Goal: Task Accomplishment & Management: Manage account settings

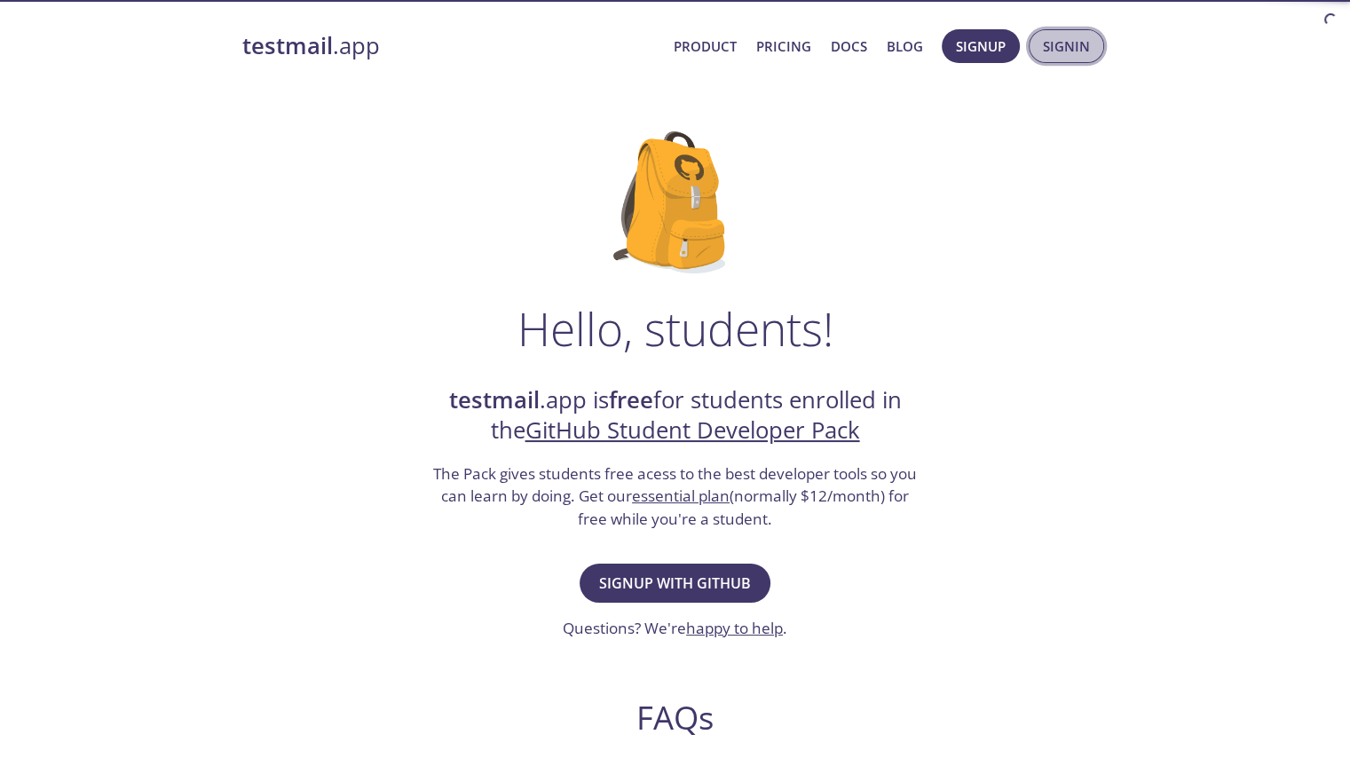
drag, startPoint x: 0, startPoint y: 0, endPoint x: 1073, endPoint y: 50, distance: 1074.3
click at [1073, 50] on span "Signin" at bounding box center [1066, 46] width 47 height 23
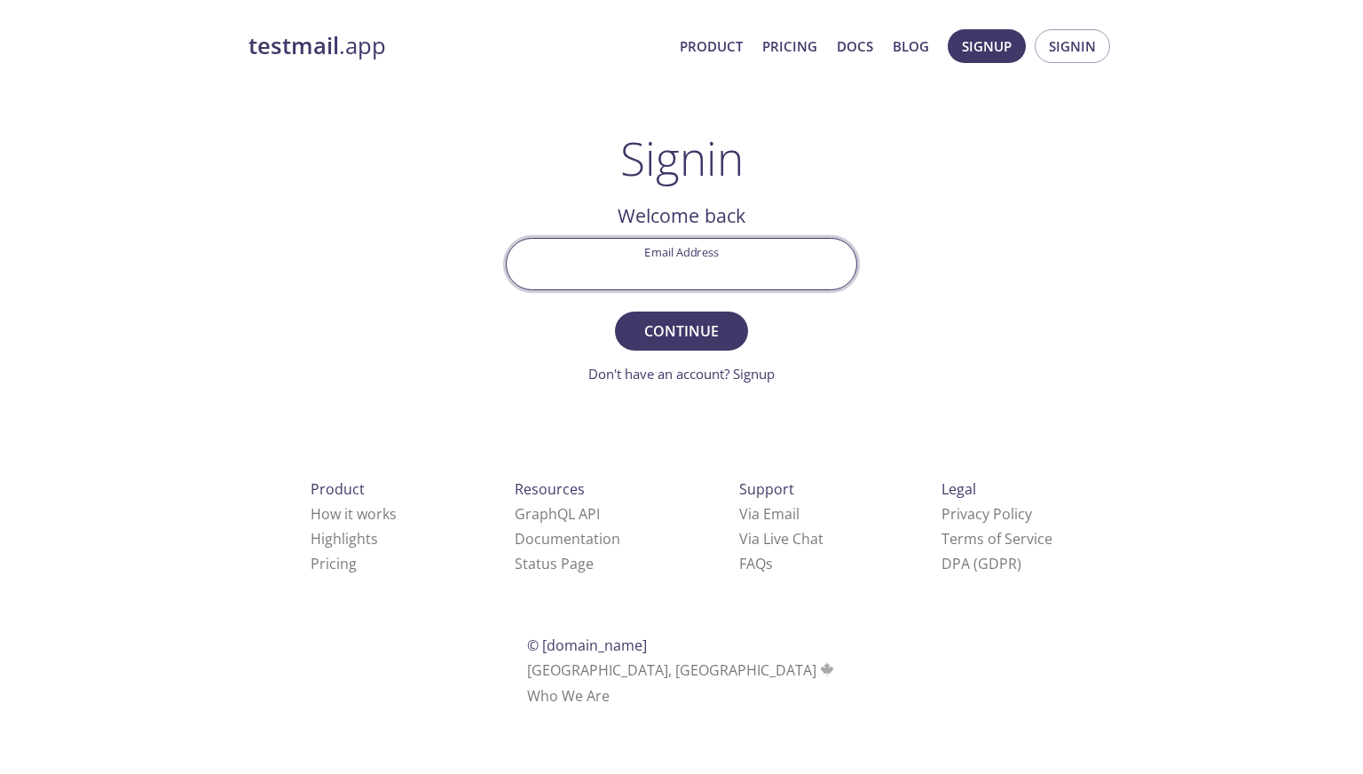
click at [621, 259] on input "Email Address" at bounding box center [682, 264] width 350 height 51
type input "[EMAIL_ADDRESS][DOMAIN_NAME]"
click at [615, 312] on button "Continue" at bounding box center [681, 331] width 133 height 39
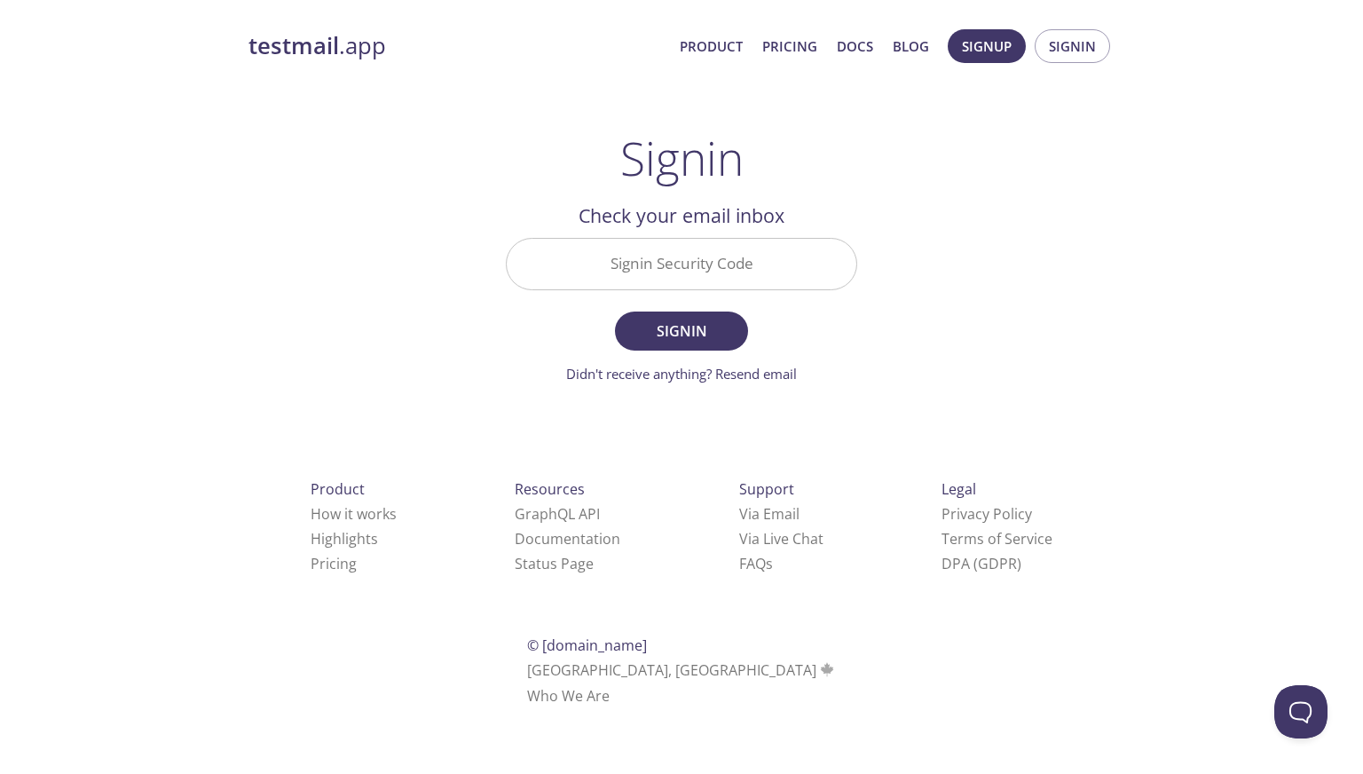
click at [728, 260] on input "Signin Security Code" at bounding box center [682, 264] width 350 height 51
click at [701, 268] on input "Signin Security Code" at bounding box center [682, 264] width 350 height 51
paste input "XK65TPR"
type input "XK65TPR"
click at [696, 308] on form "Signin Security Code XK65TPR Signin Didn't receive anything? Resend email" at bounding box center [681, 311] width 351 height 146
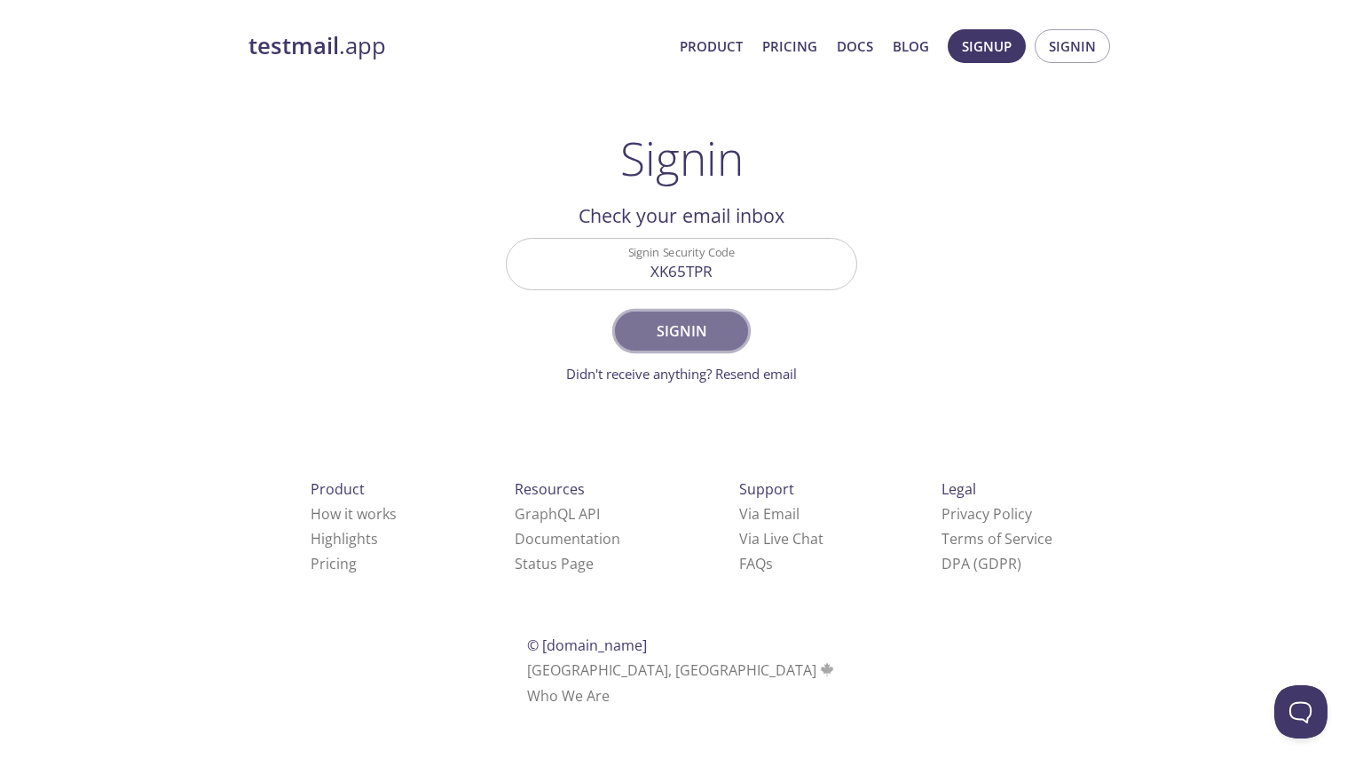
click at [696, 331] on span "Signin" at bounding box center [682, 331] width 94 height 25
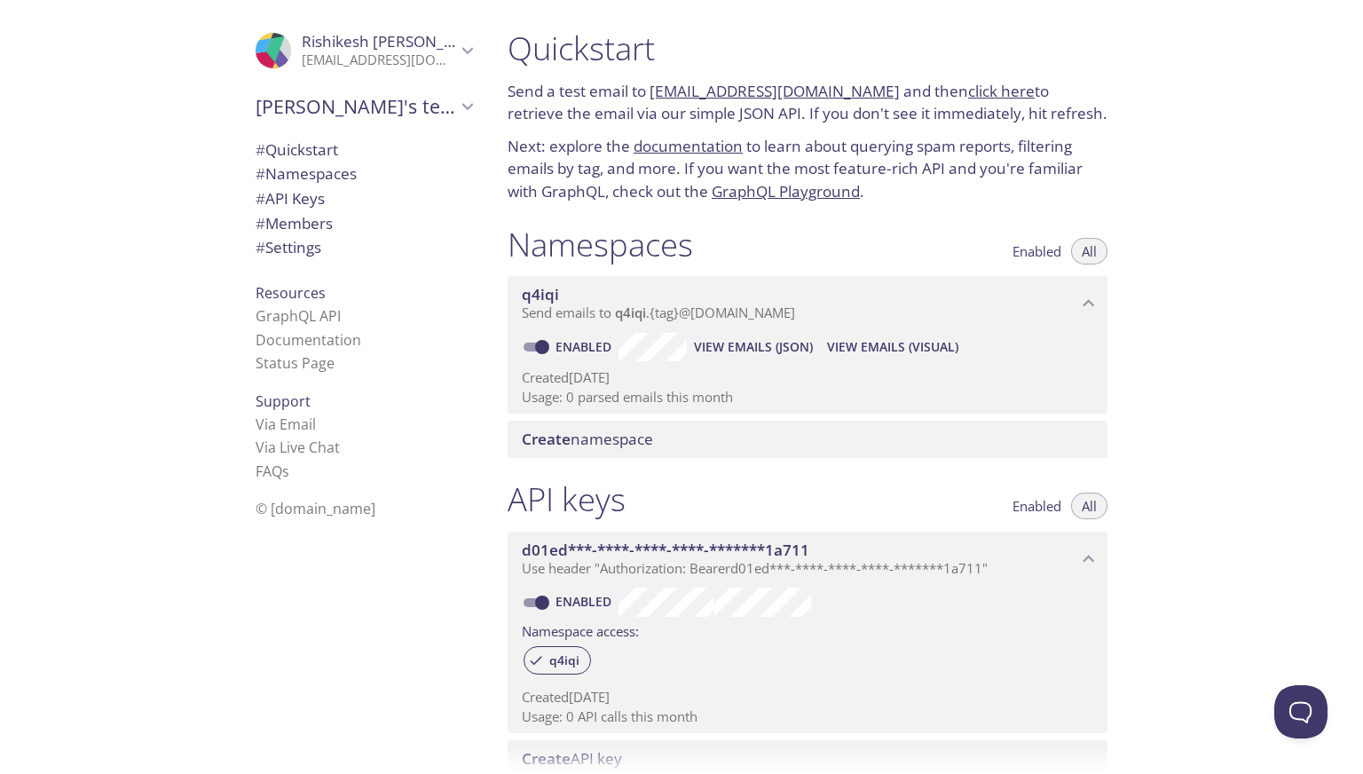
click at [682, 141] on link "documentation" at bounding box center [688, 146] width 109 height 20
click at [753, 351] on span "View Emails (JSON)" at bounding box center [753, 346] width 119 height 21
click at [721, 91] on link "[EMAIL_ADDRESS][DOMAIN_NAME]" at bounding box center [775, 91] width 250 height 20
click at [323, 140] on span "# Quickstart" at bounding box center [297, 149] width 83 height 20
click at [716, 95] on link "[EMAIL_ADDRESS][DOMAIN_NAME]" at bounding box center [775, 91] width 250 height 20
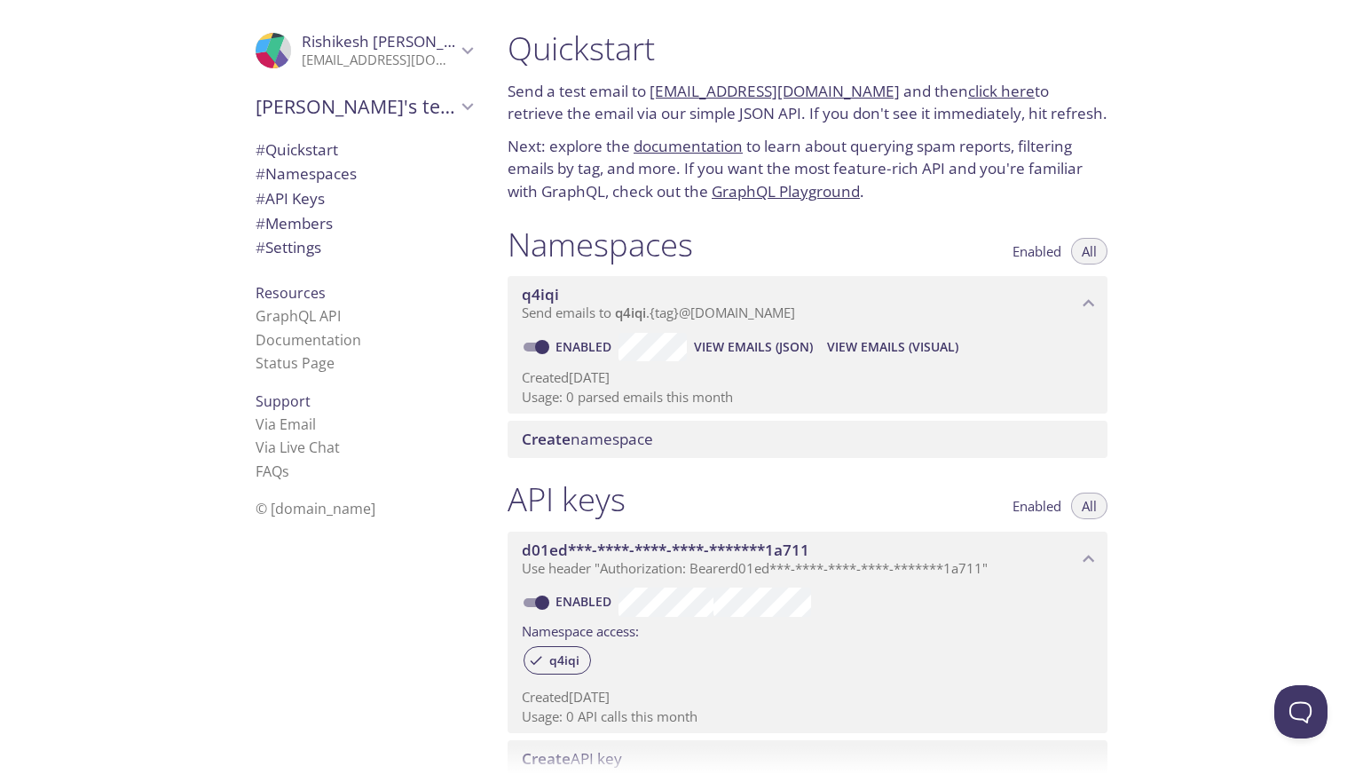
click at [991, 86] on link "click here" at bounding box center [1001, 91] width 67 height 20
click at [785, 93] on link "[EMAIL_ADDRESS][DOMAIN_NAME]" at bounding box center [775, 91] width 250 height 20
click at [394, 764] on div at bounding box center [681, 760] width 1363 height 28
click at [1216, 420] on div "Quickstart Send a test email to q4iqi.test@inbox.testmail.app and then click he…" at bounding box center [929, 387] width 870 height 774
click at [708, 86] on link "[EMAIL_ADDRESS][DOMAIN_NAME]" at bounding box center [775, 91] width 250 height 20
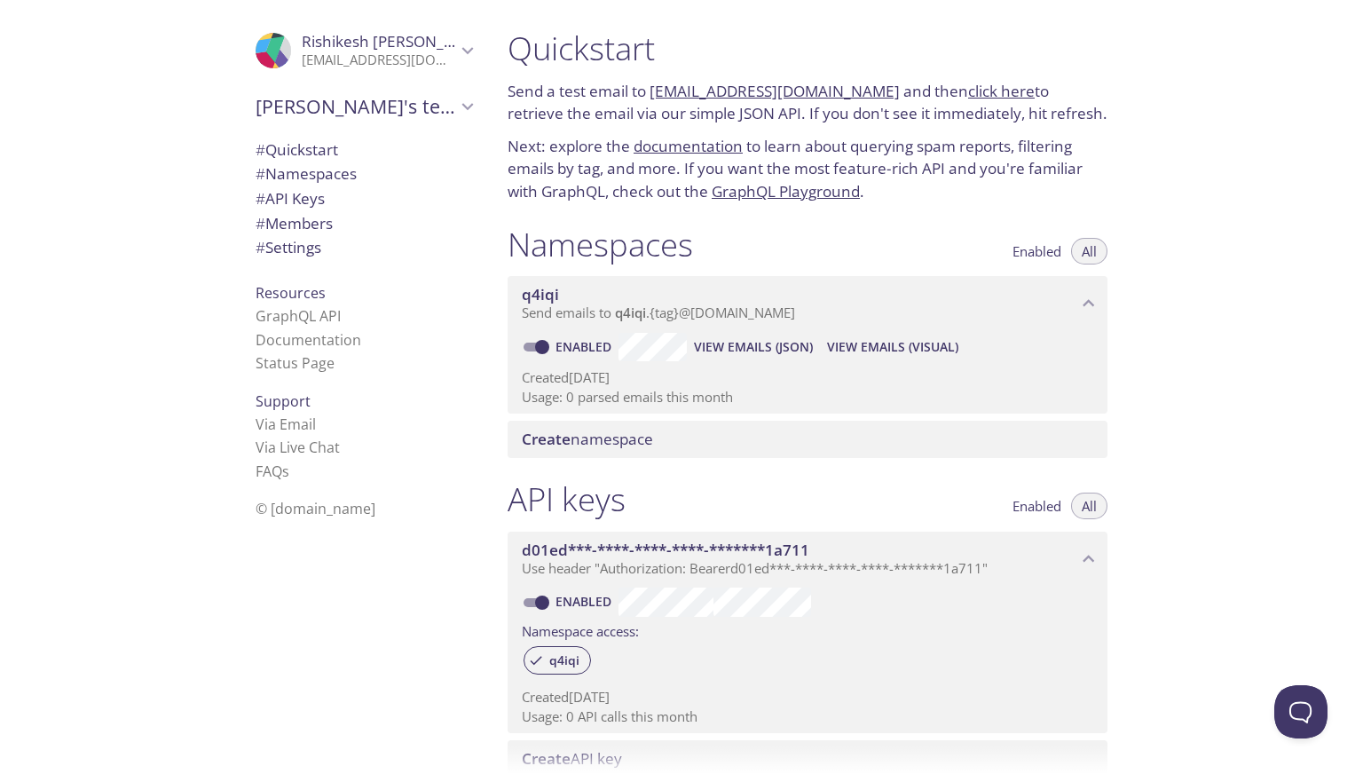
click at [751, 86] on link "[EMAIL_ADDRESS][DOMAIN_NAME]" at bounding box center [775, 91] width 250 height 20
click at [680, 86] on link "[EMAIL_ADDRESS][DOMAIN_NAME]" at bounding box center [775, 91] width 250 height 20
click at [731, 91] on link "[EMAIL_ADDRESS][DOMAIN_NAME]" at bounding box center [775, 91] width 250 height 20
click at [1082, 251] on span "All" at bounding box center [1089, 251] width 15 height 0
click at [1037, 251] on span "Enabled" at bounding box center [1037, 251] width 49 height 0
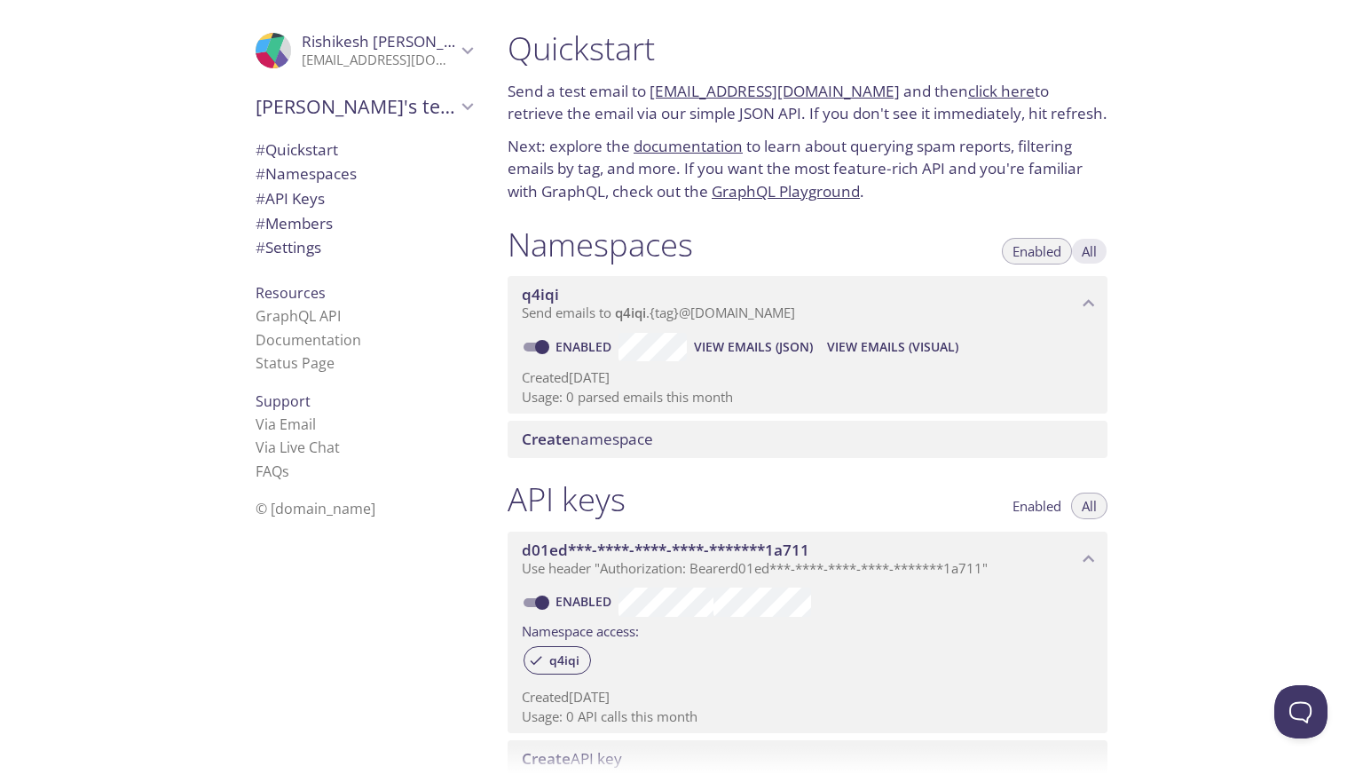
click at [1090, 251] on span "All" at bounding box center [1089, 251] width 15 height 0
click at [734, 345] on span "View Emails (JSON)" at bounding box center [753, 346] width 119 height 21
click at [717, 96] on link "[EMAIL_ADDRESS][DOMAIN_NAME]" at bounding box center [775, 91] width 250 height 20
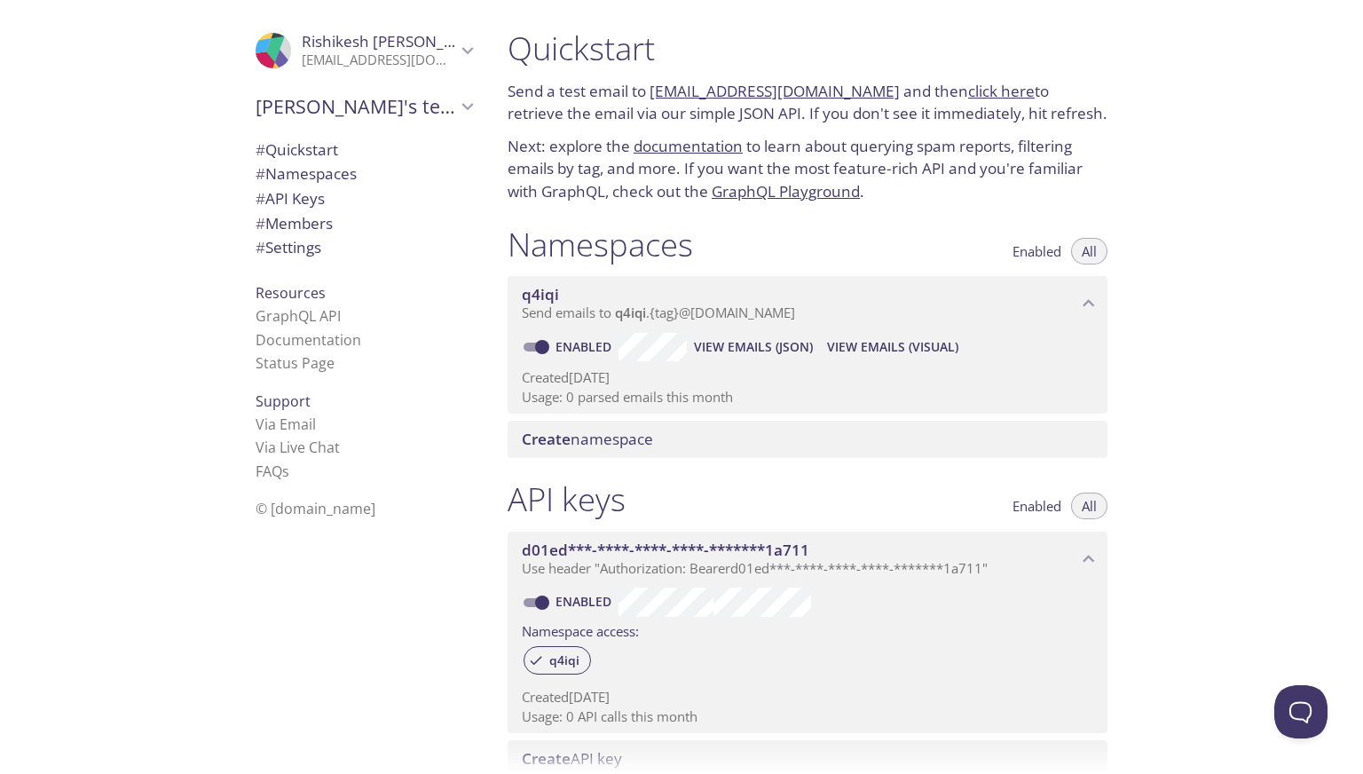
click at [717, 96] on link "[EMAIL_ADDRESS][DOMAIN_NAME]" at bounding box center [775, 91] width 250 height 20
click at [691, 155] on link "documentation" at bounding box center [688, 146] width 109 height 20
click at [728, 91] on link "[EMAIL_ADDRESS][DOMAIN_NAME]" at bounding box center [775, 91] width 250 height 20
click at [1202, 257] on div "Quickstart Send a test email to q4iqi.test@inbox.testmail.app and then click he…" at bounding box center [929, 387] width 870 height 774
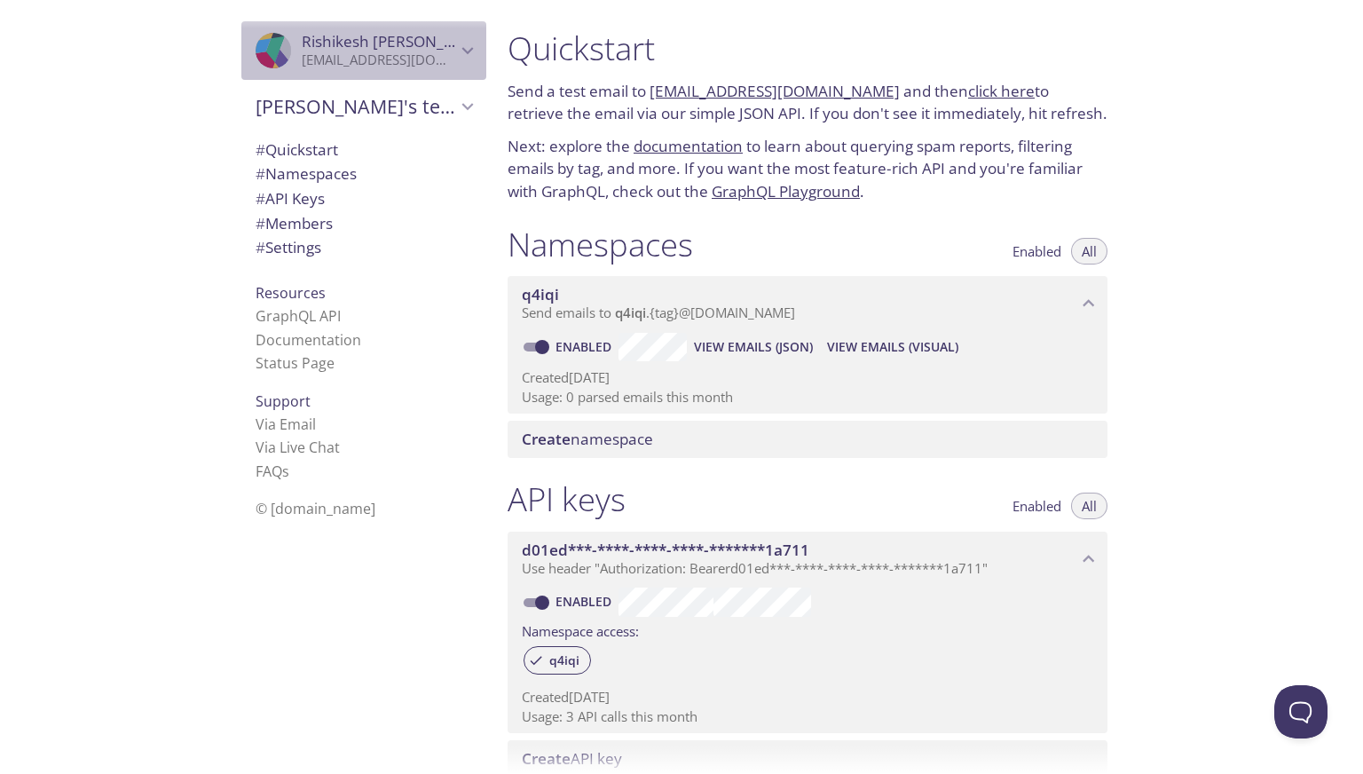
click at [387, 64] on p "[EMAIL_ADDRESS][DOMAIN_NAME]" at bounding box center [379, 60] width 154 height 18
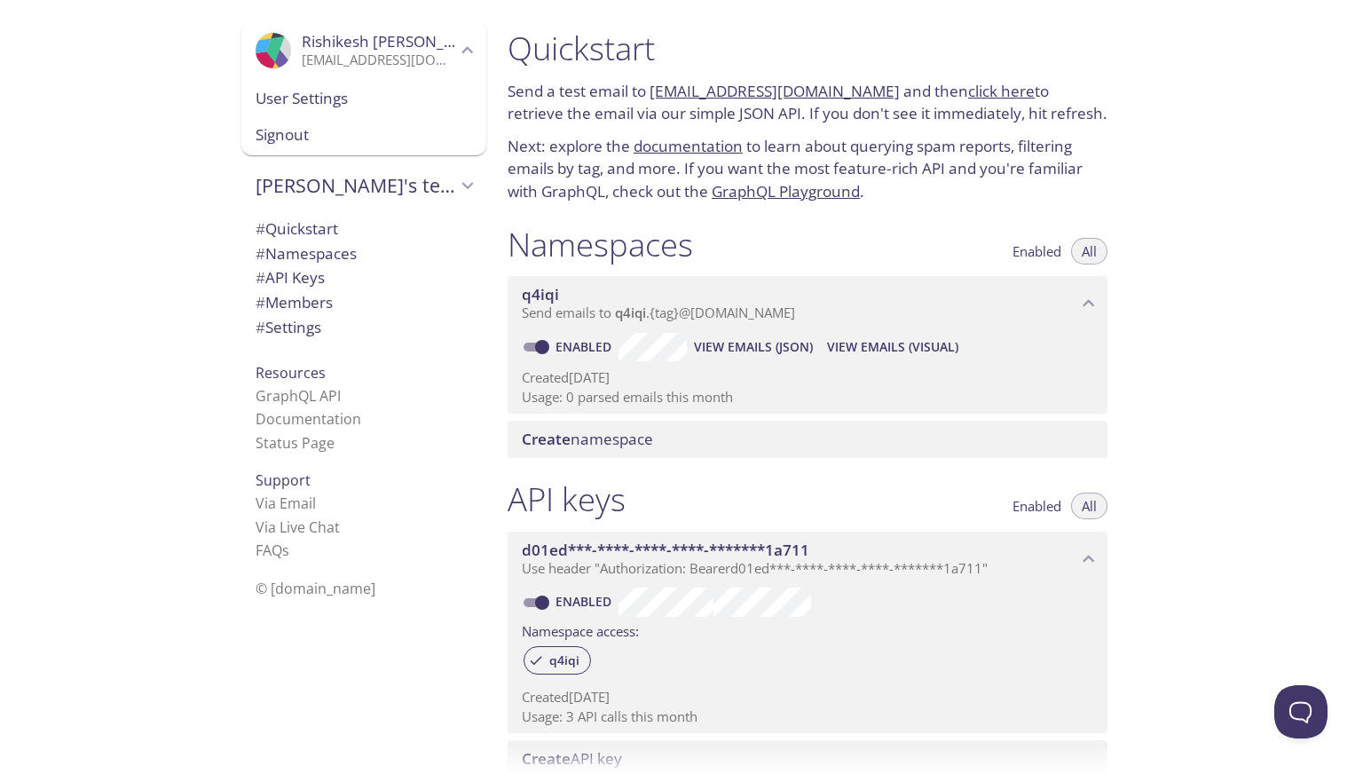
click at [374, 115] on div "User Settings" at bounding box center [363, 98] width 245 height 37
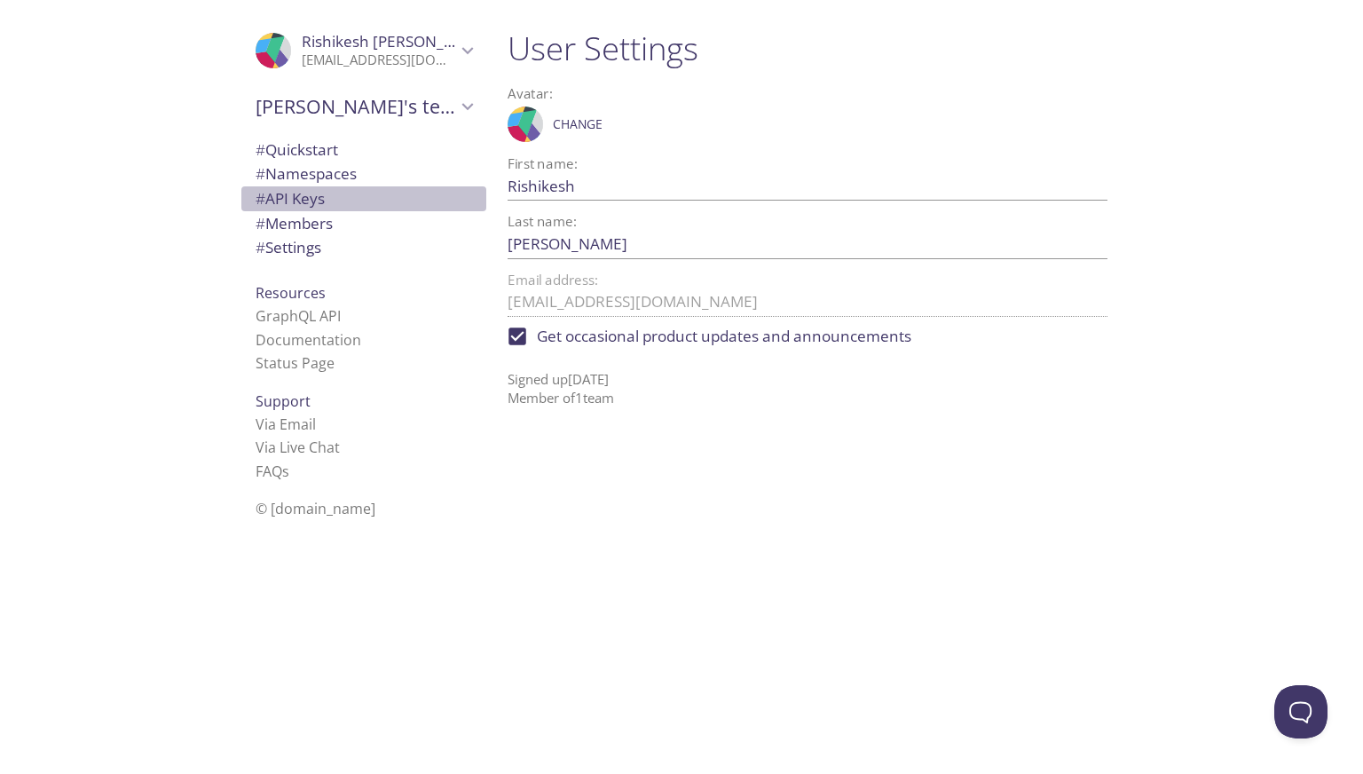
click at [349, 205] on span "# API Keys" at bounding box center [364, 198] width 217 height 23
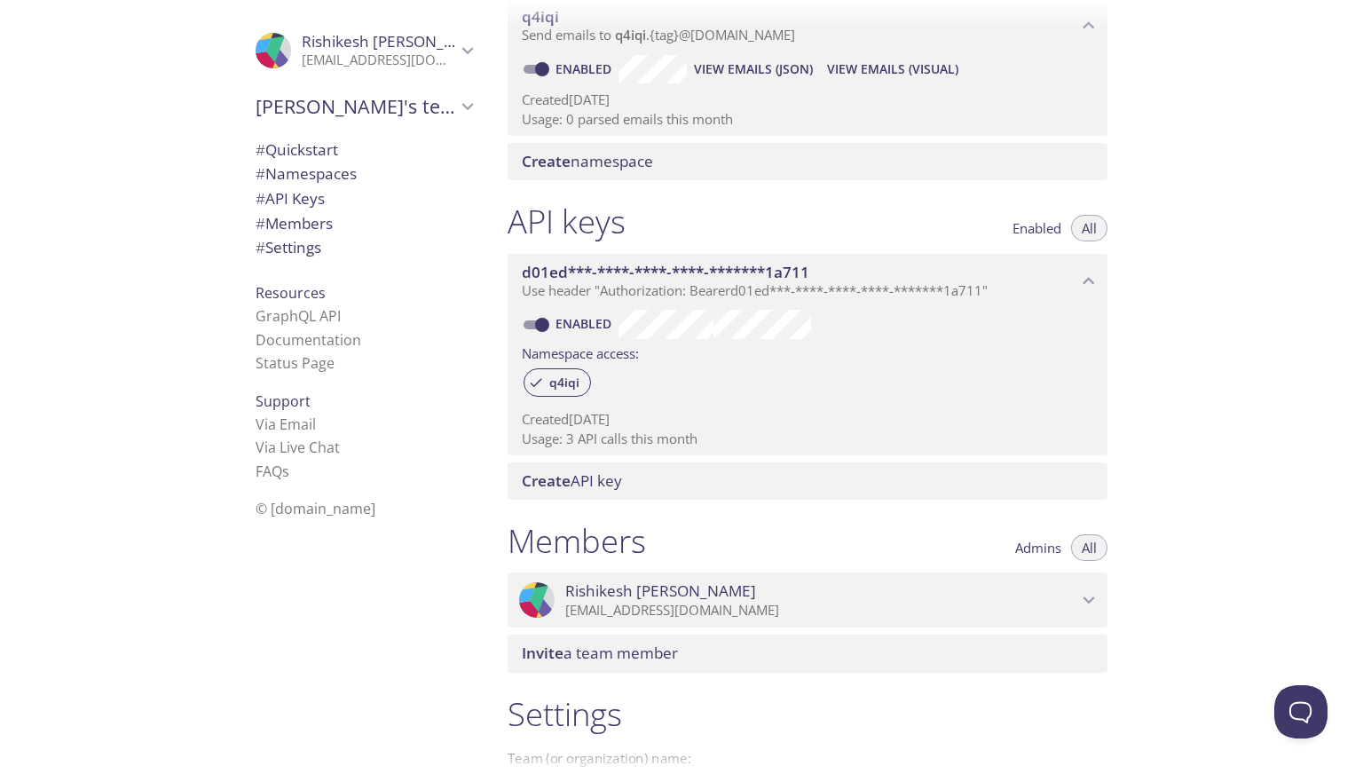
scroll to position [213, 0]
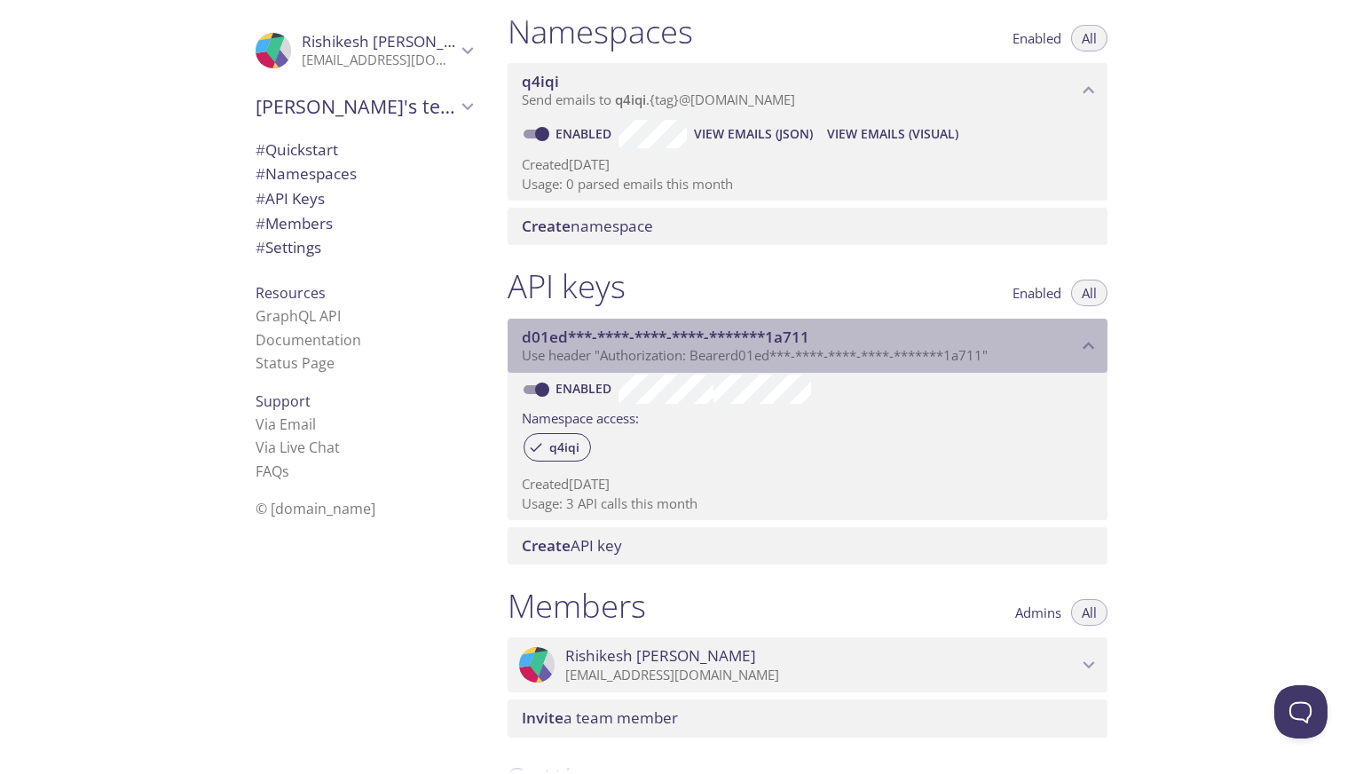
click at [687, 332] on span "d01ed***-****-****-****-*******1a711" at bounding box center [666, 337] width 288 height 20
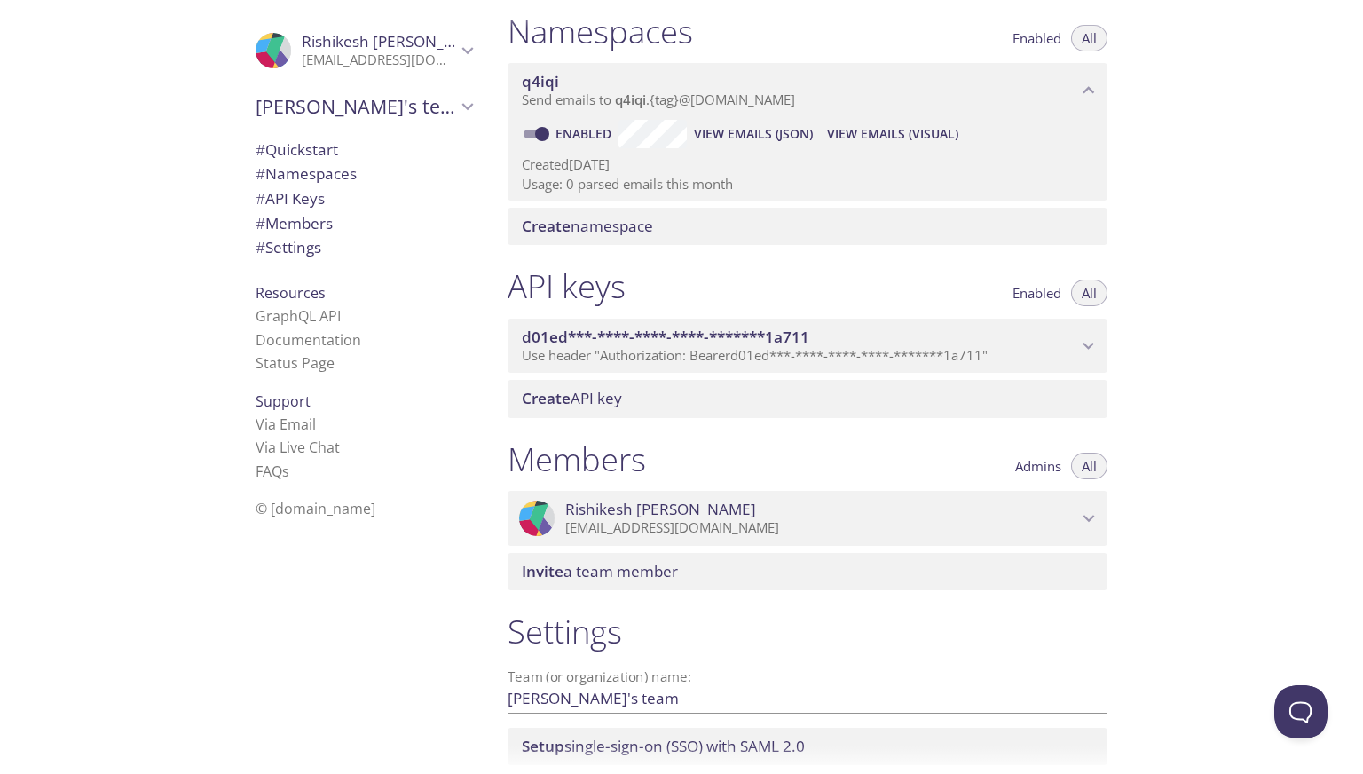
click at [687, 332] on span "d01ed***-****-****-****-*******1a711" at bounding box center [666, 337] width 288 height 20
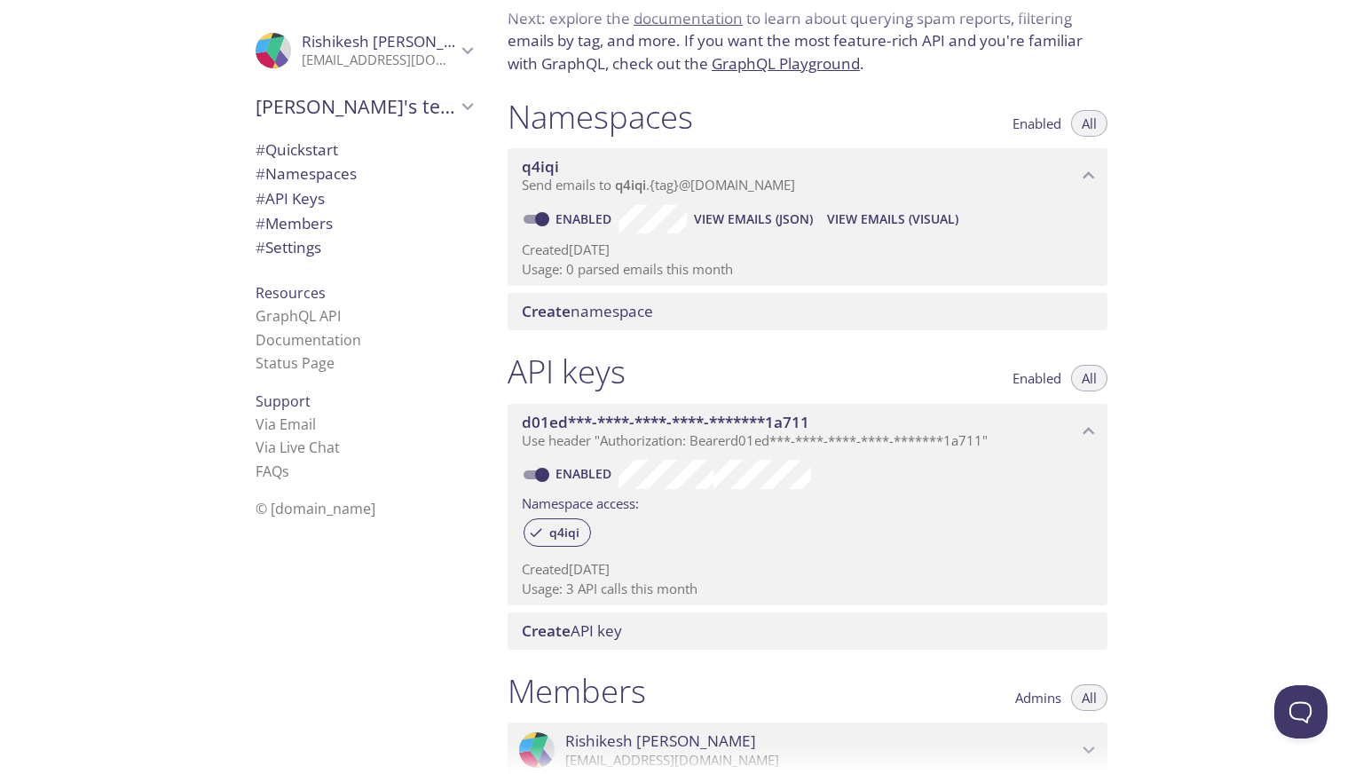
scroll to position [124, 0]
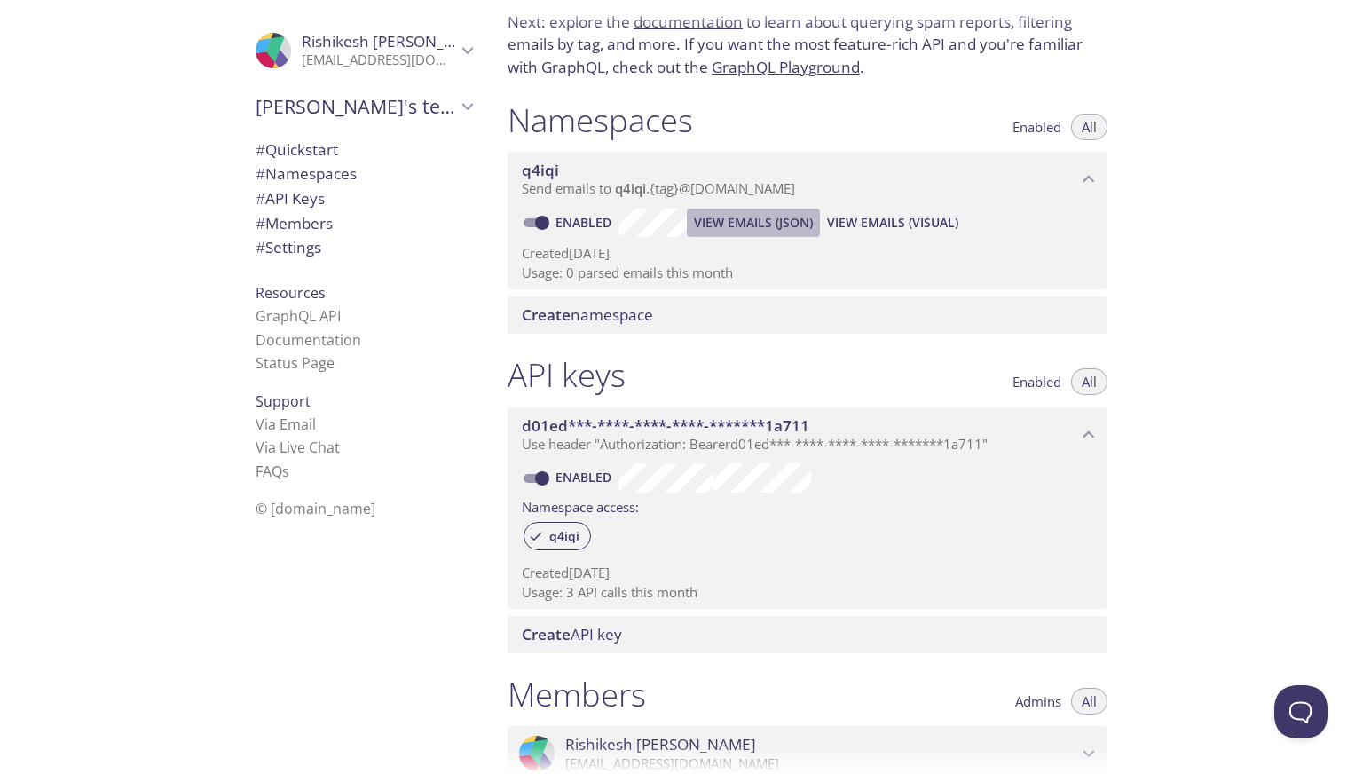
click at [758, 221] on span "View Emails (JSON)" at bounding box center [753, 222] width 119 height 21
click at [913, 218] on span "View Emails (Visual)" at bounding box center [892, 222] width 131 height 21
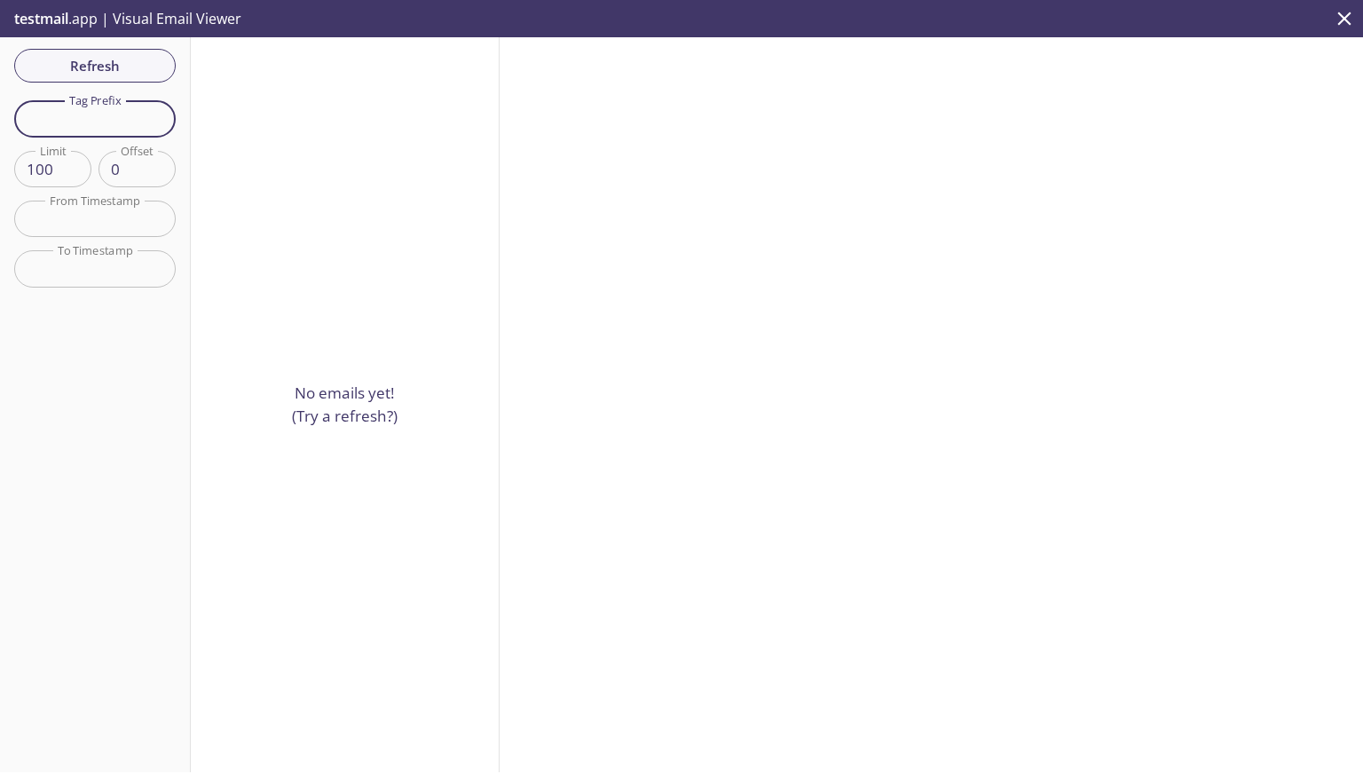
click at [122, 111] on input "text" at bounding box center [95, 118] width 162 height 36
click at [336, 399] on p "No emails yet! (Try a refresh?)" at bounding box center [345, 404] width 106 height 45
click at [127, 219] on input "text" at bounding box center [95, 219] width 162 height 36
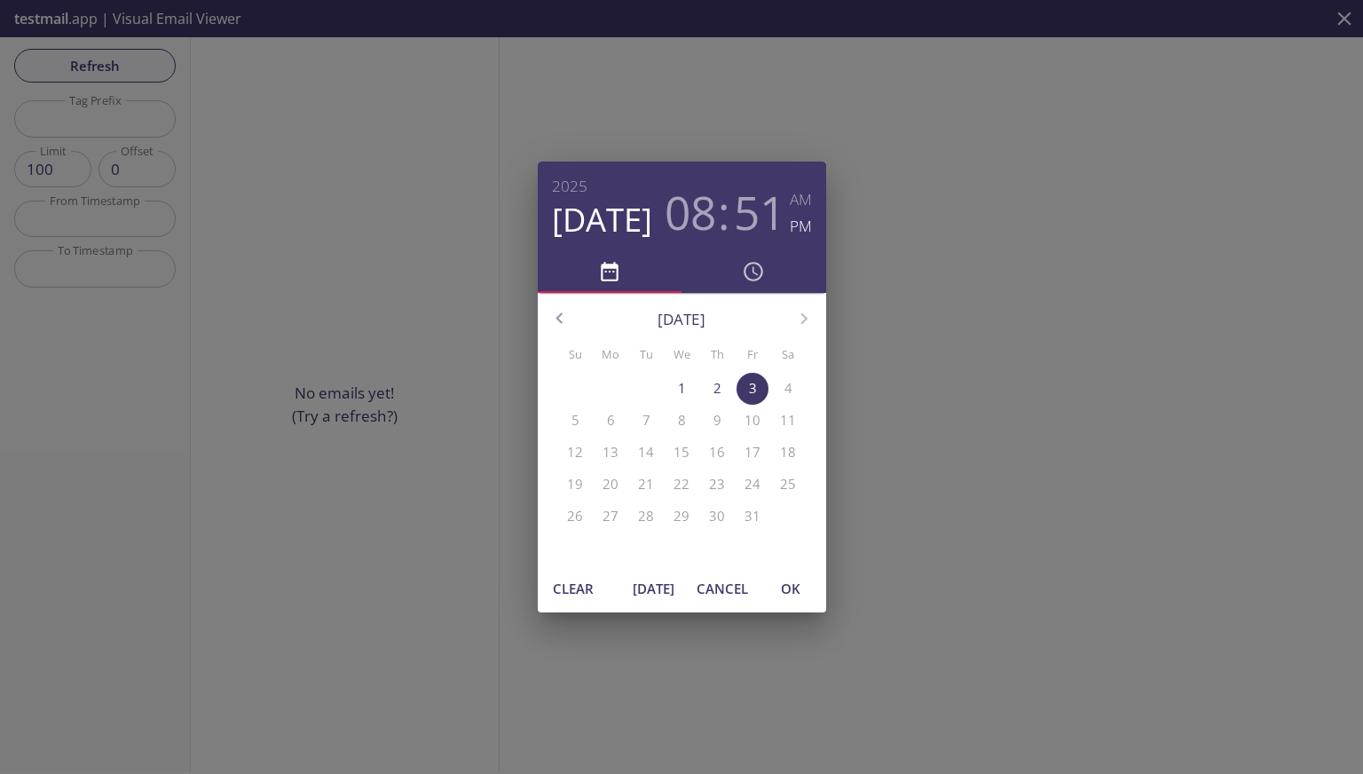
click at [134, 267] on div "2025 Oct 3 08 : 51 AM PM October 2025 Su Mo Tu We Th Fr Sa 28 29 30 1 2 3 4 5 6…" at bounding box center [681, 387] width 1363 height 774
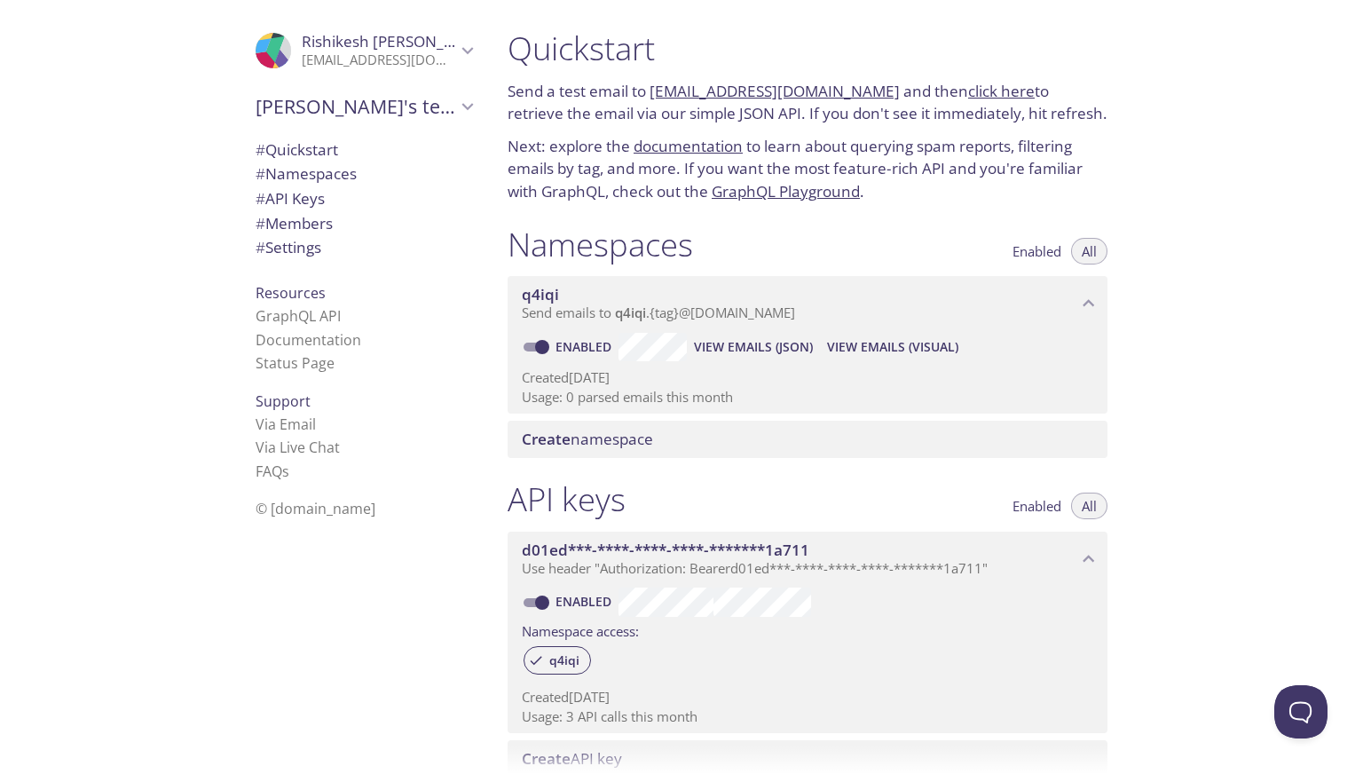
click at [724, 91] on link "[EMAIL_ADDRESS][DOMAIN_NAME]" at bounding box center [775, 91] width 250 height 20
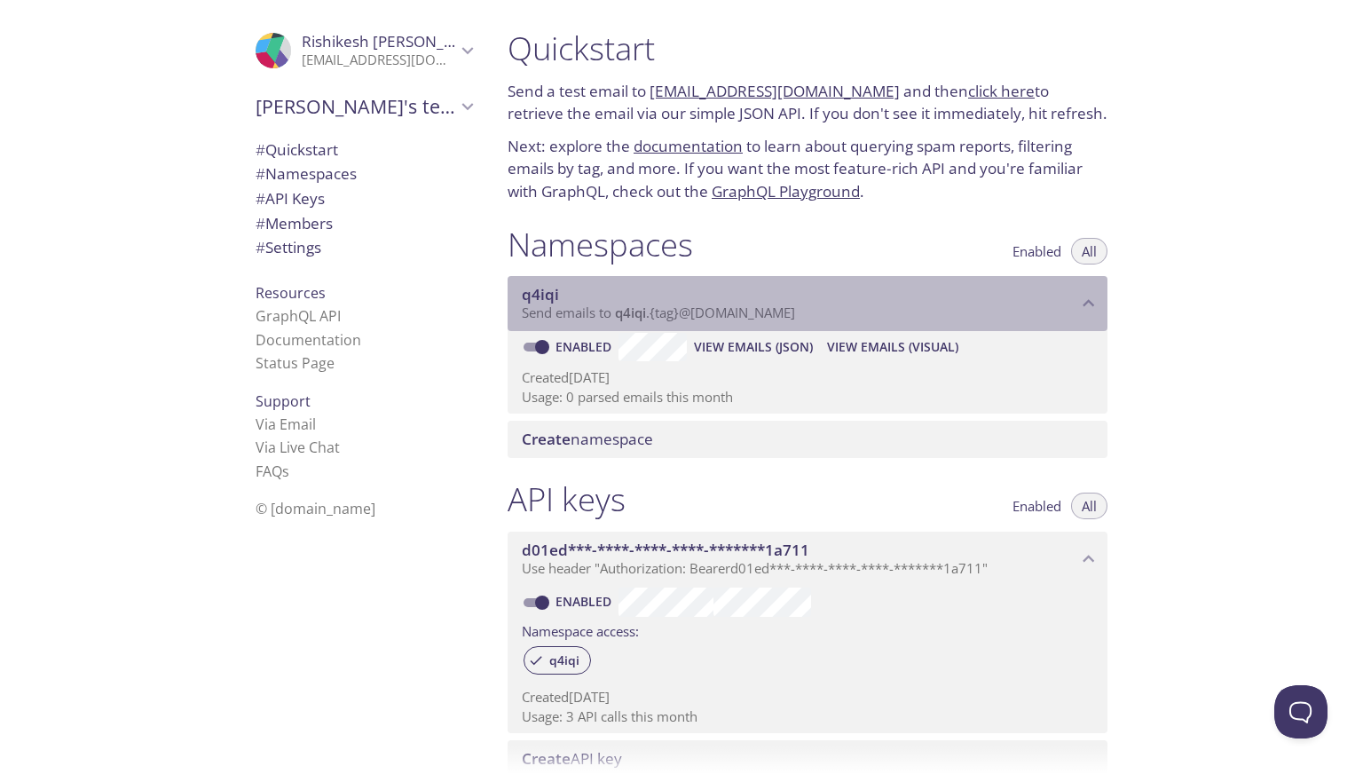
click at [795, 310] on span "Send emails to q4iqi . {tag} @inbox.testmail.app" at bounding box center [658, 313] width 273 height 18
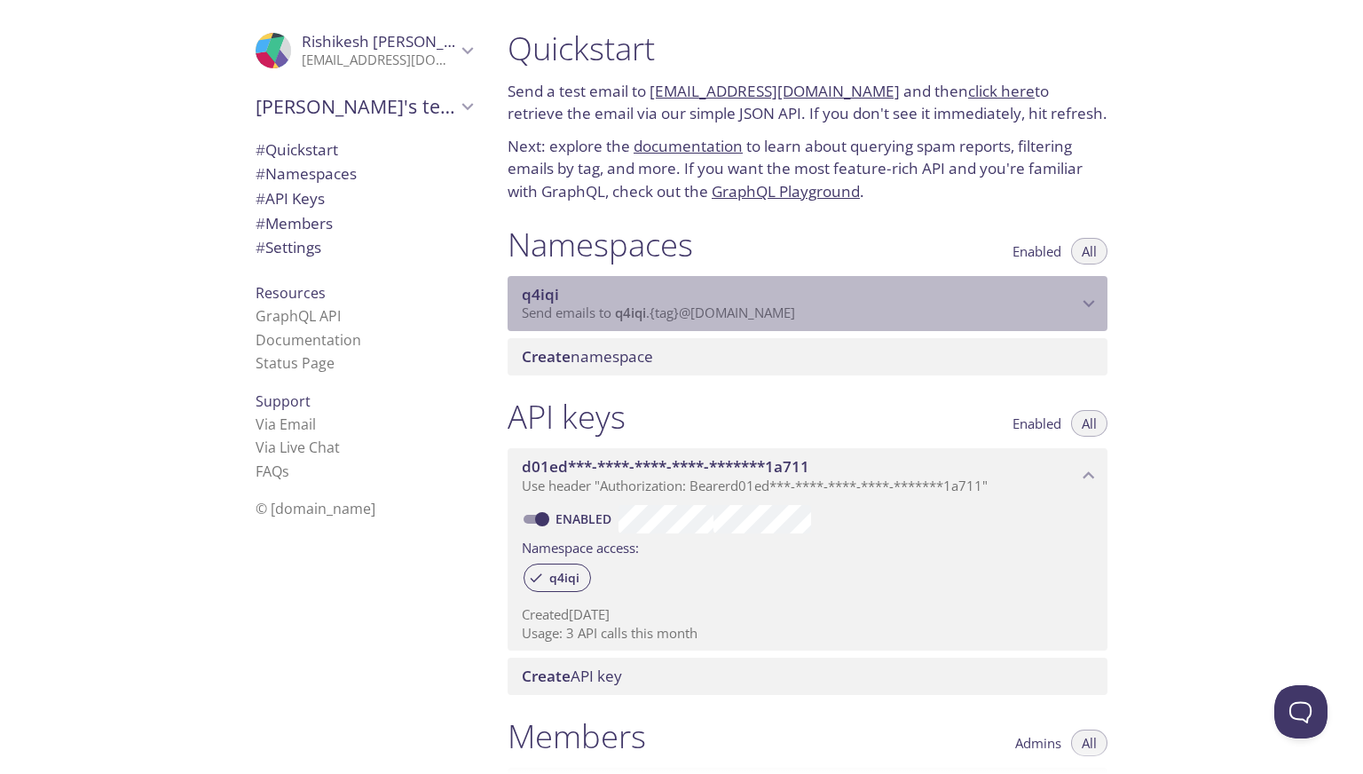
click at [795, 310] on span "Send emails to q4iqi . {tag} @inbox.testmail.app" at bounding box center [658, 313] width 273 height 18
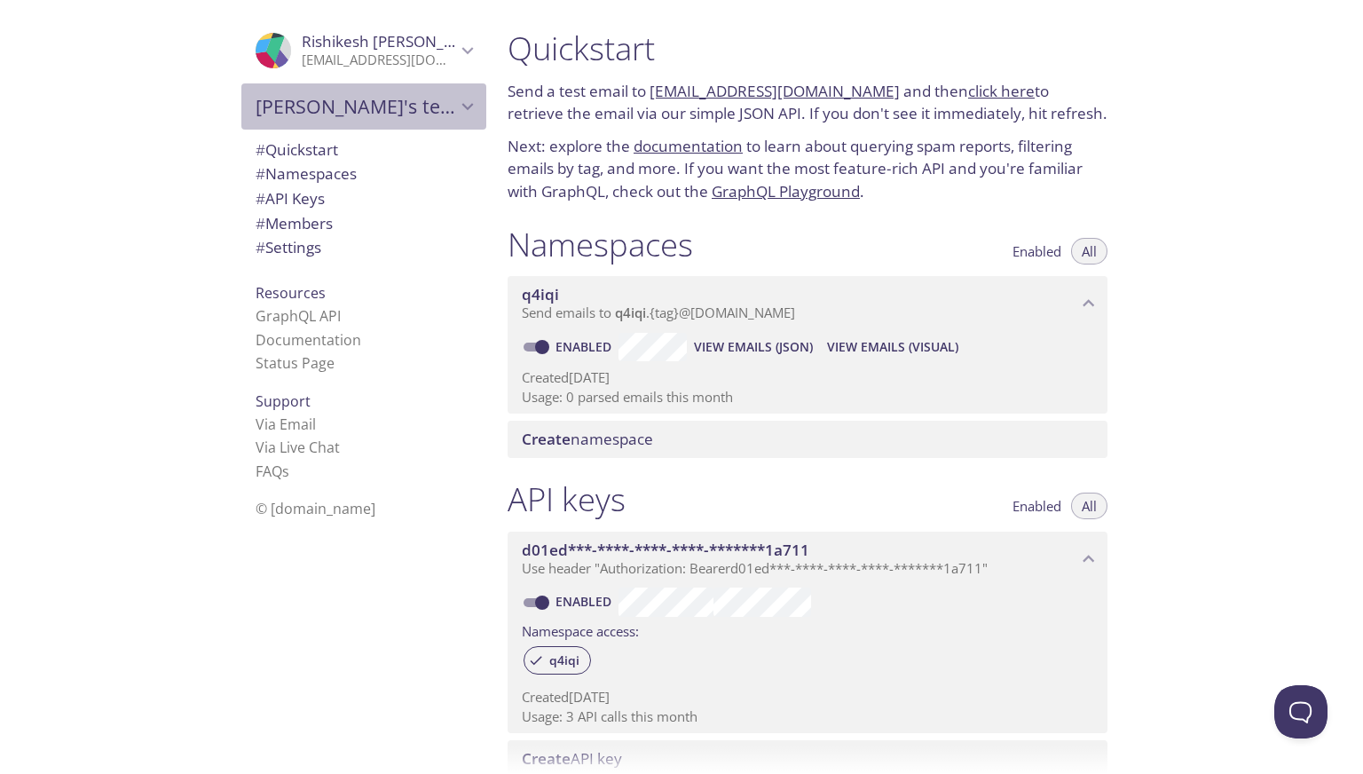
click at [295, 109] on span "[PERSON_NAME]'s team" at bounding box center [356, 106] width 201 height 25
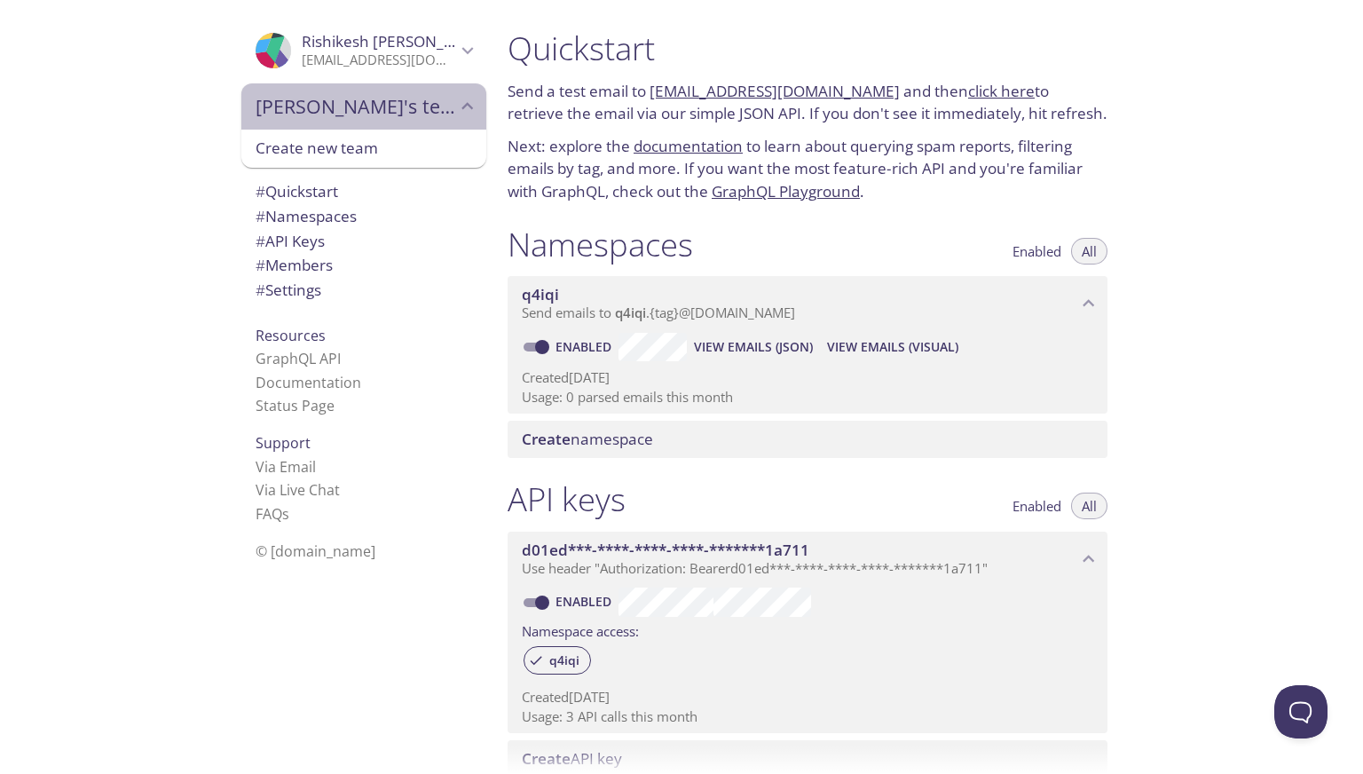
click at [319, 103] on span "[PERSON_NAME]'s team" at bounding box center [356, 106] width 201 height 25
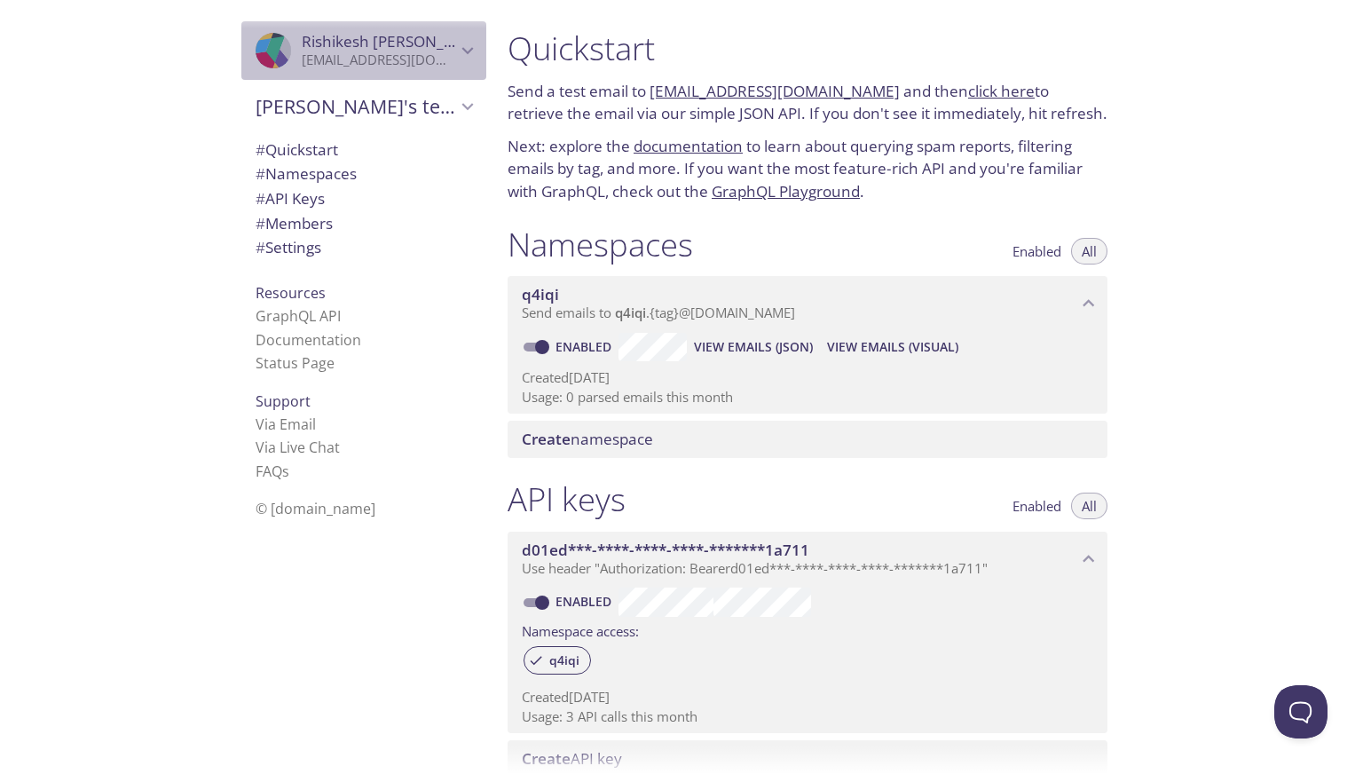
click at [328, 54] on p "[EMAIL_ADDRESS][DOMAIN_NAME]" at bounding box center [379, 60] width 154 height 18
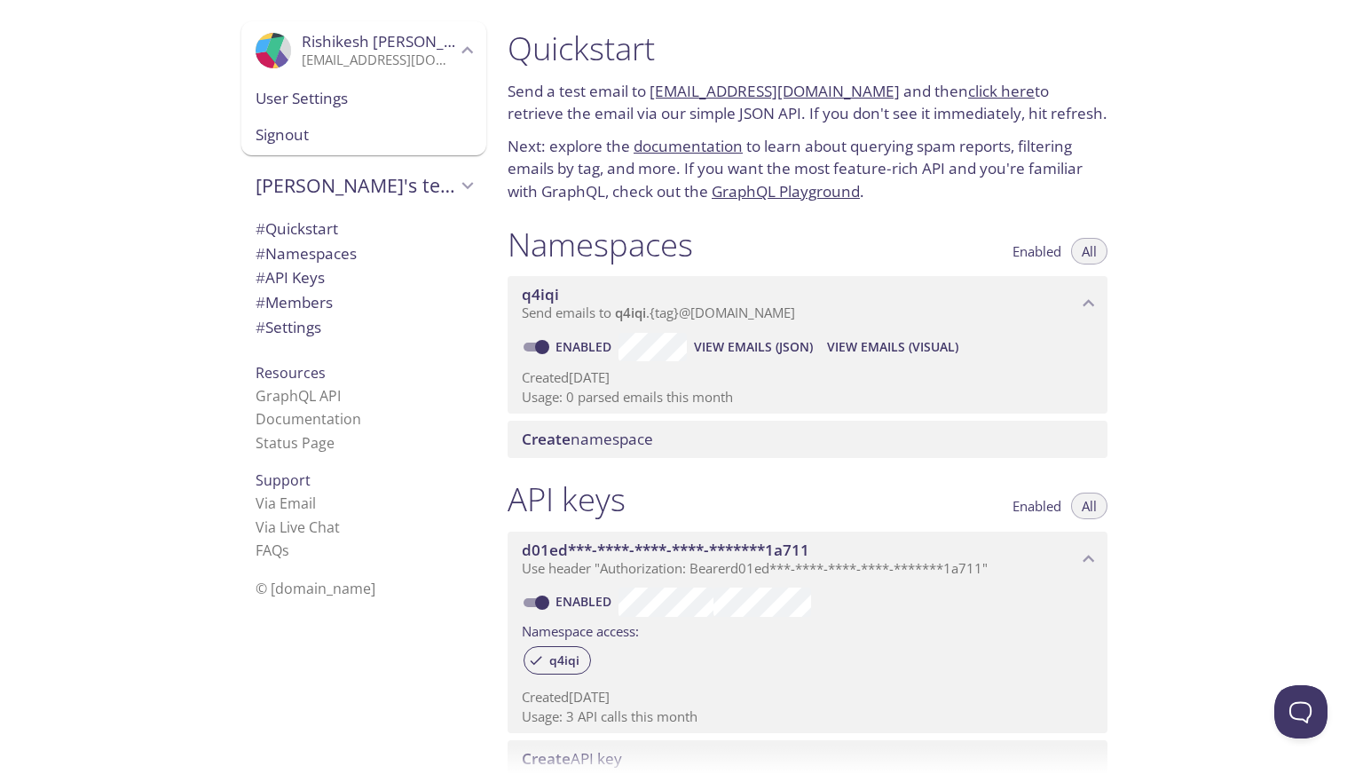
click at [334, 96] on span "User Settings" at bounding box center [364, 98] width 217 height 23
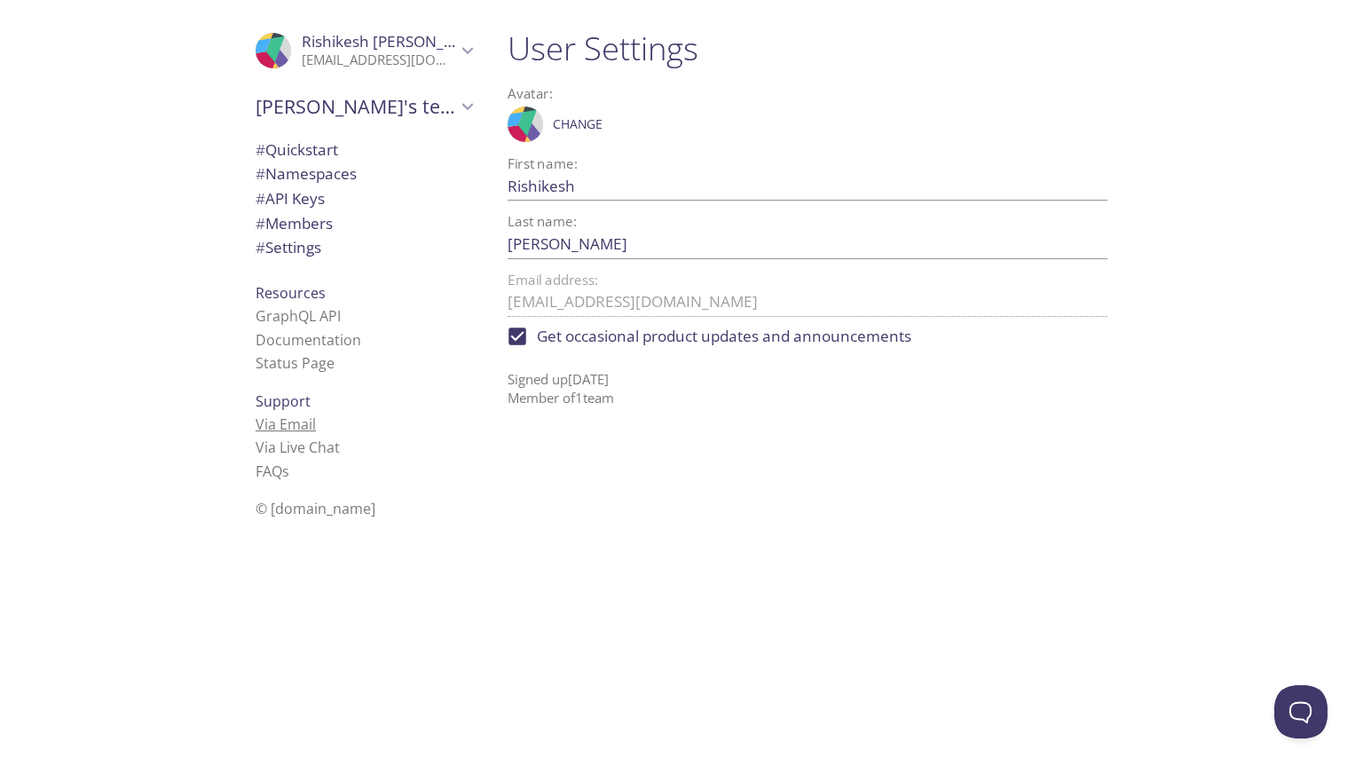
click at [264, 415] on link "Via Email" at bounding box center [286, 425] width 60 height 20
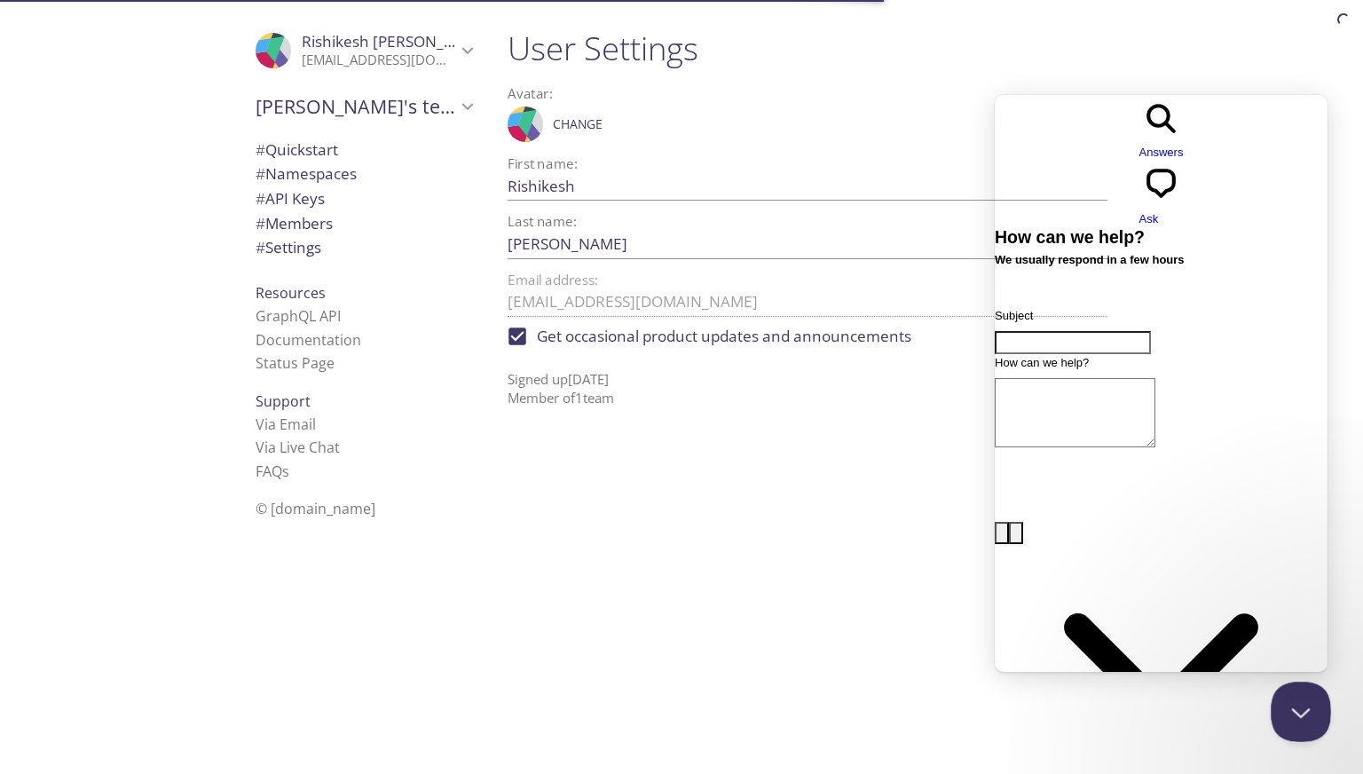
click at [1302, 704] on button "Close Beacon popover" at bounding box center [1297, 708] width 53 height 53
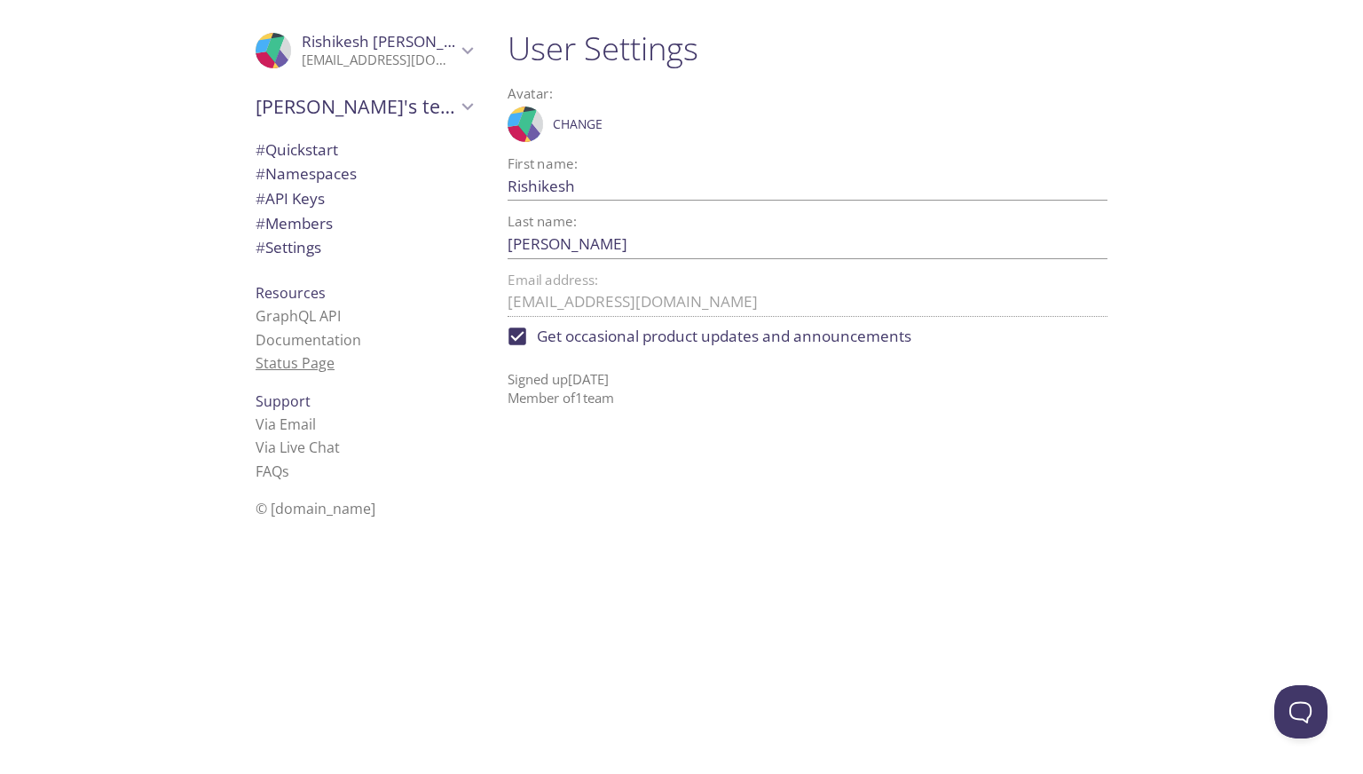
click at [288, 361] on link "Status Page" at bounding box center [295, 363] width 79 height 20
click at [260, 258] on span "# Settings" at bounding box center [364, 247] width 217 height 23
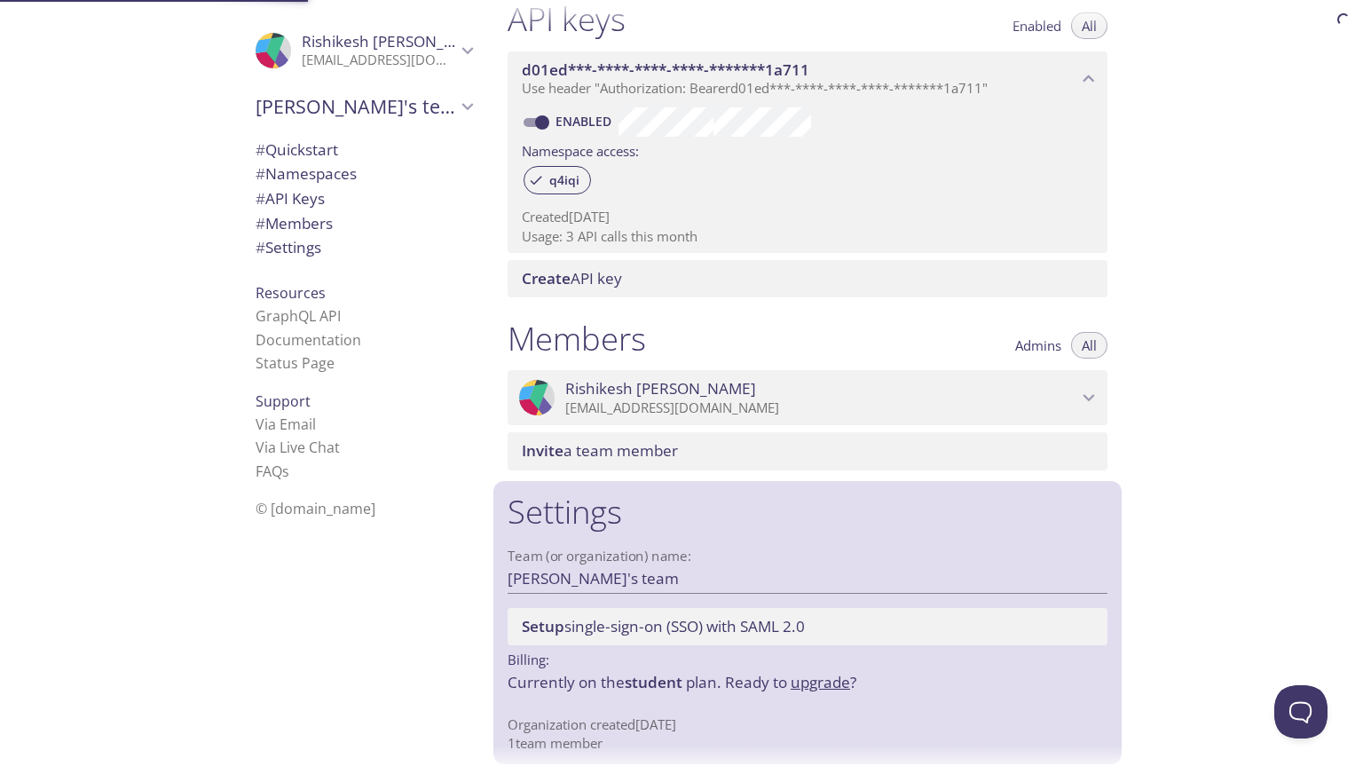
scroll to position [488, 0]
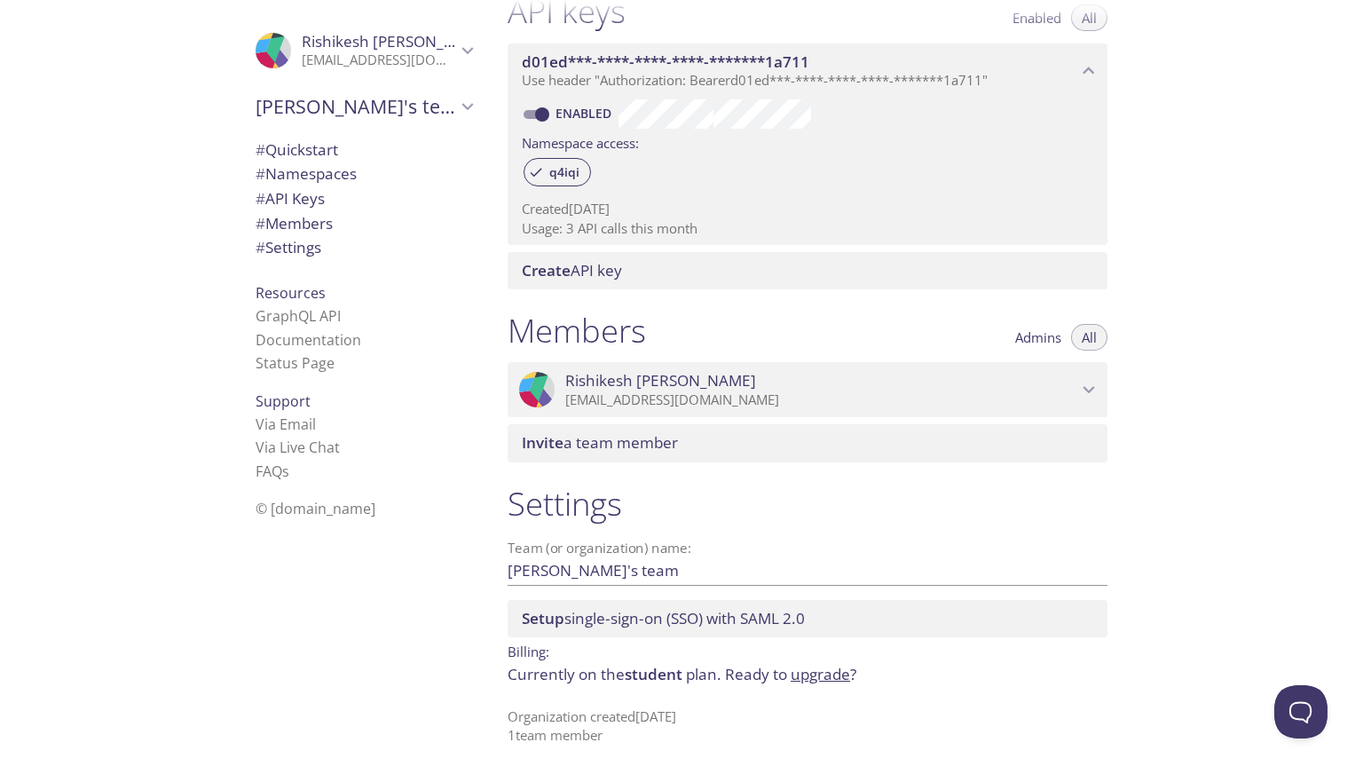
click at [774, 617] on span "Setup single-sign-on (SSO) with SAML 2.0" at bounding box center [663, 618] width 283 height 20
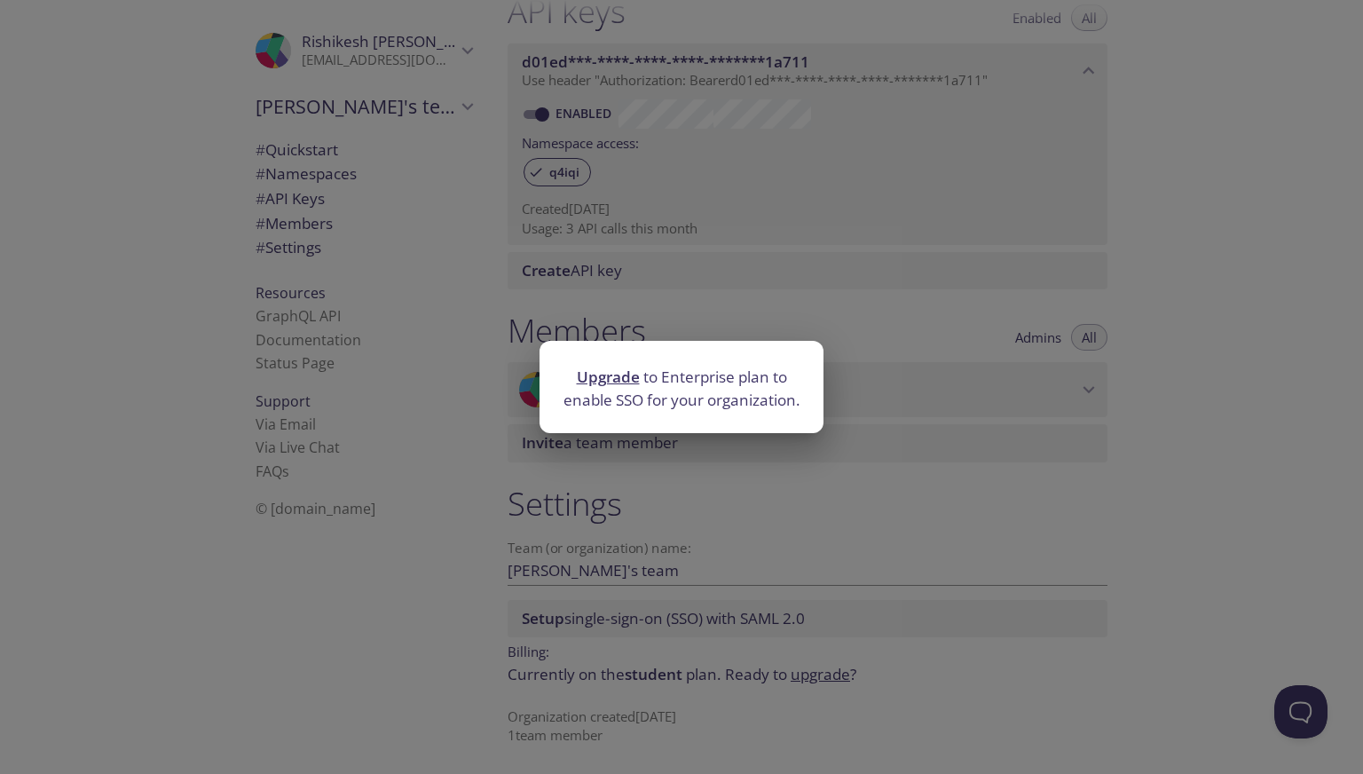
click at [774, 617] on div "Upgrade to Enterprise plan to enable SSO for your organization." at bounding box center [681, 387] width 1363 height 774
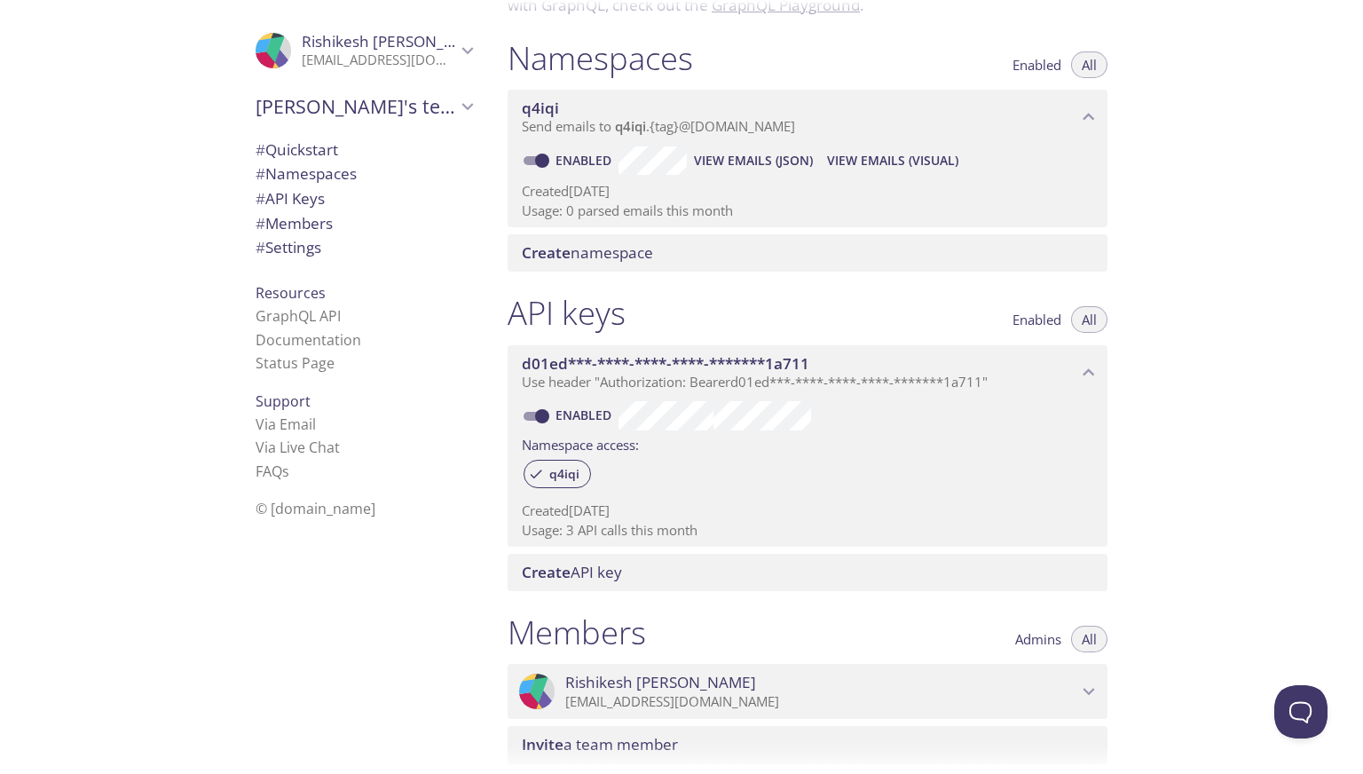
scroll to position [311, 0]
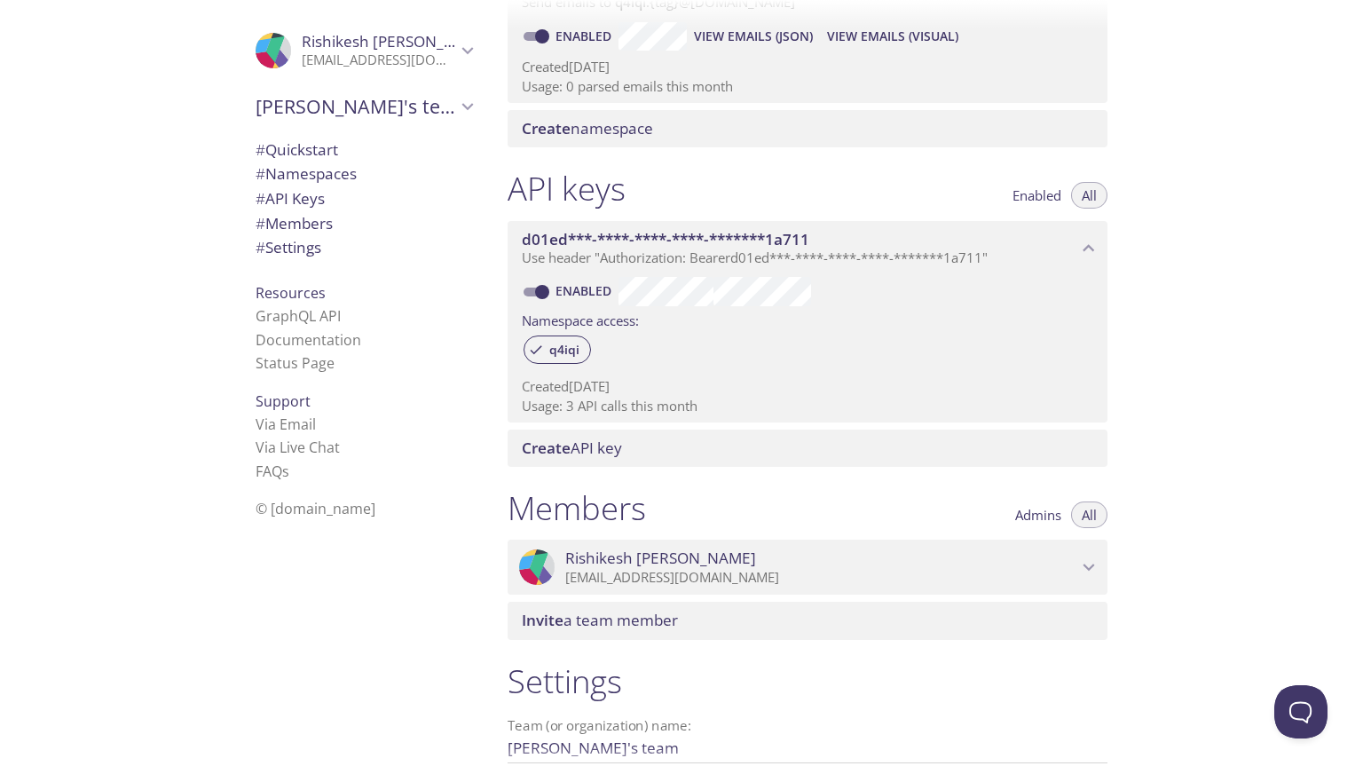
click at [654, 439] on span "Create API key" at bounding box center [811, 448] width 579 height 20
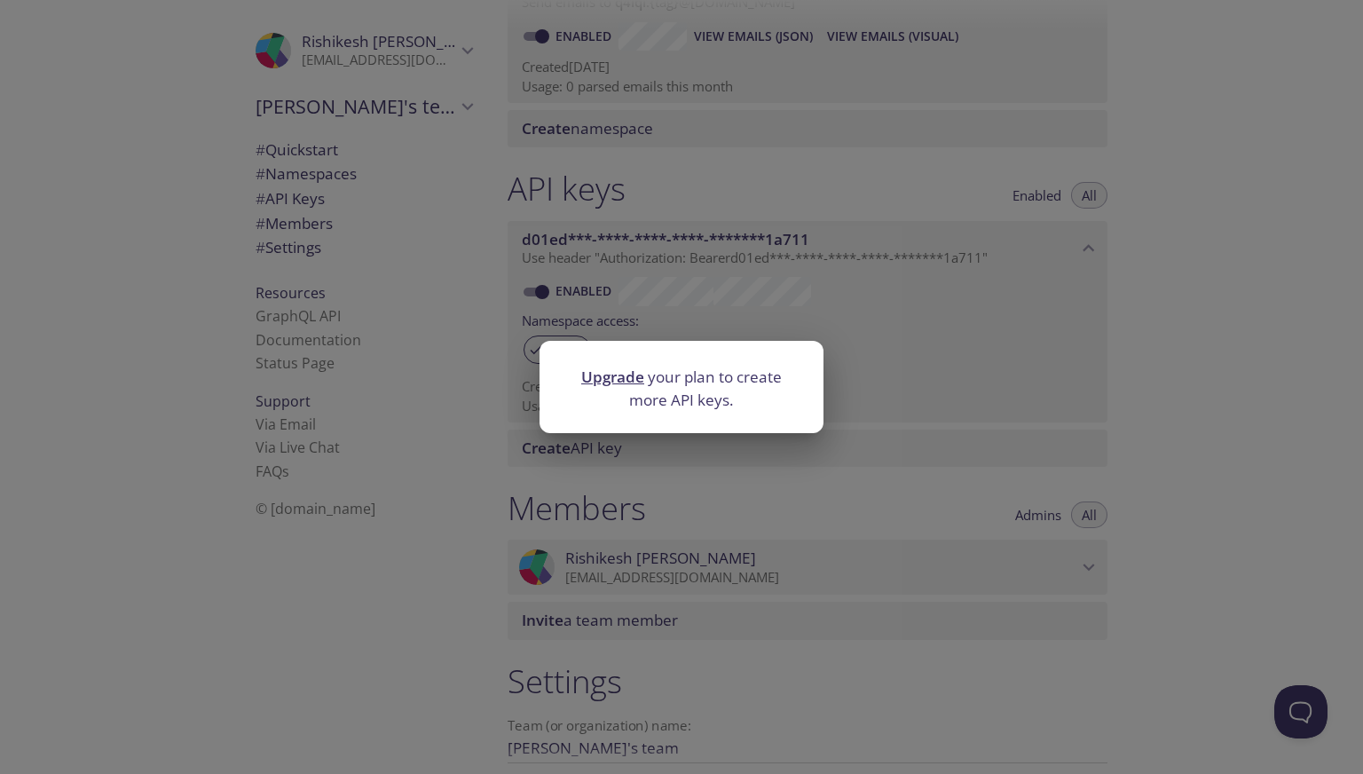
click at [1201, 364] on div "Upgrade your plan to create more API keys." at bounding box center [681, 387] width 1363 height 774
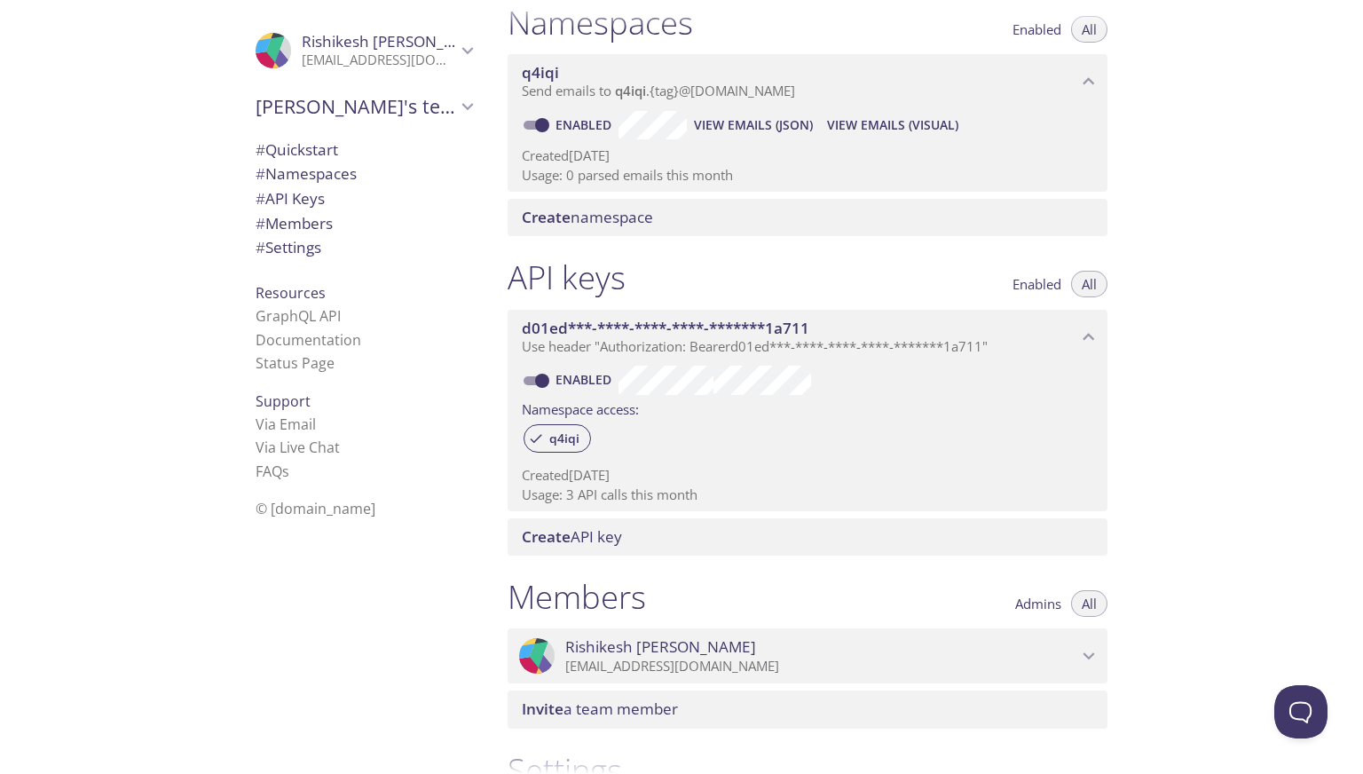
scroll to position [133, 0]
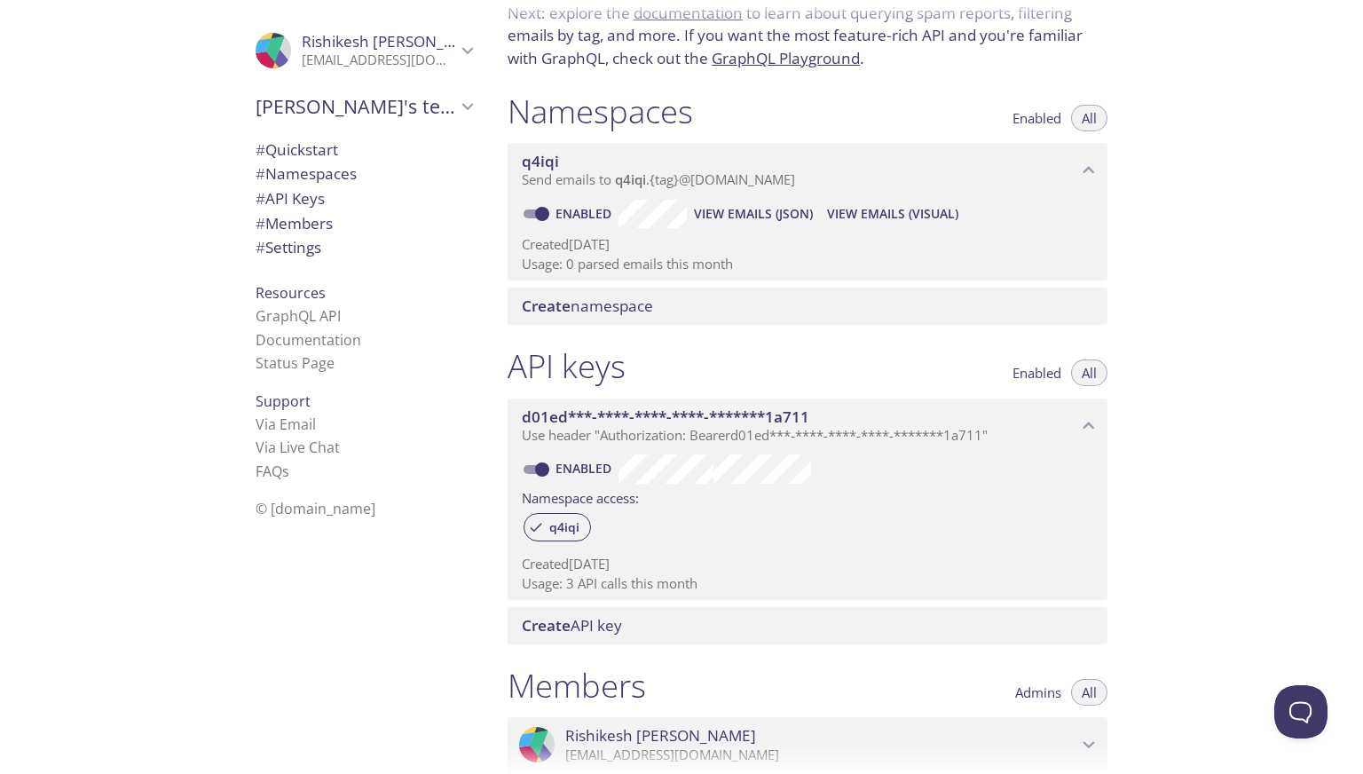
click at [584, 182] on span "Send emails to q4iqi . {tag} @inbox.testmail.app" at bounding box center [658, 179] width 273 height 18
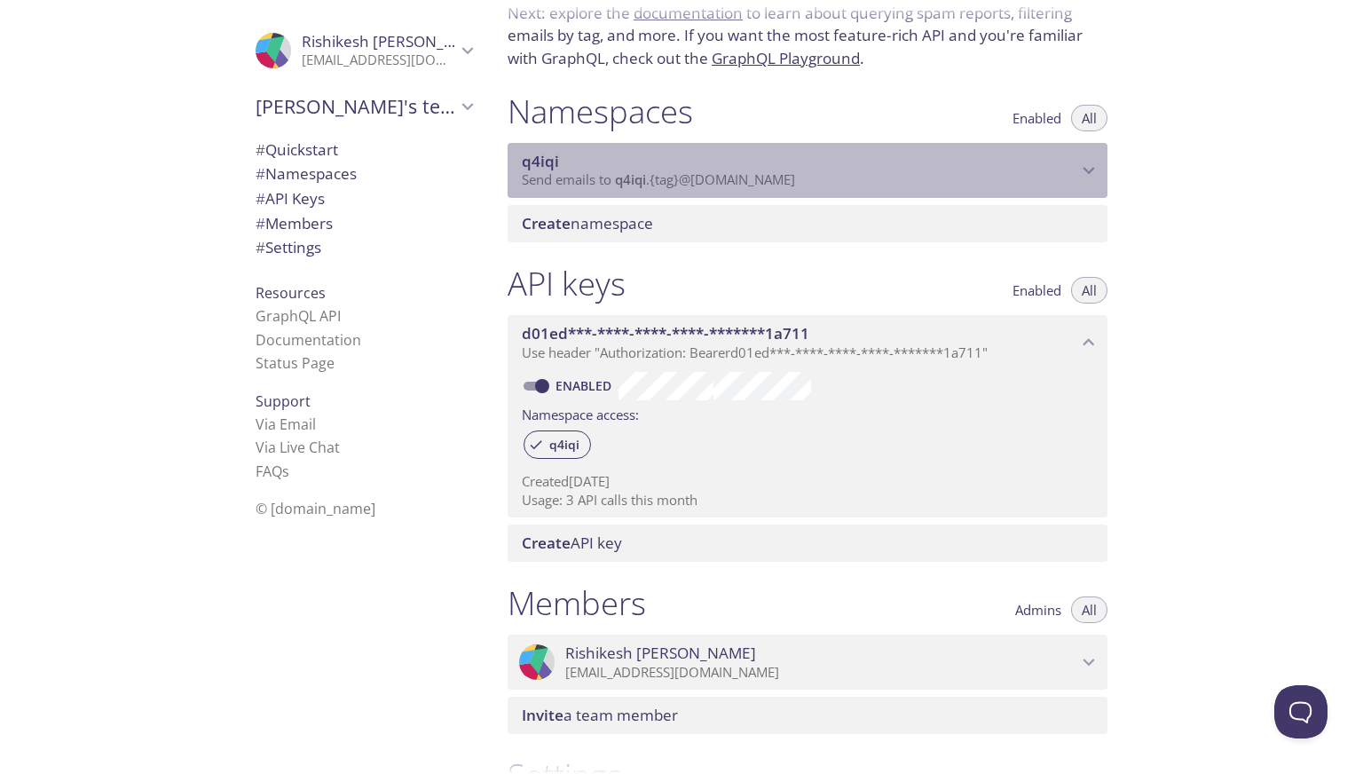
click at [584, 182] on span "Send emails to q4iqi . {tag} @inbox.testmail.app" at bounding box center [658, 179] width 273 height 18
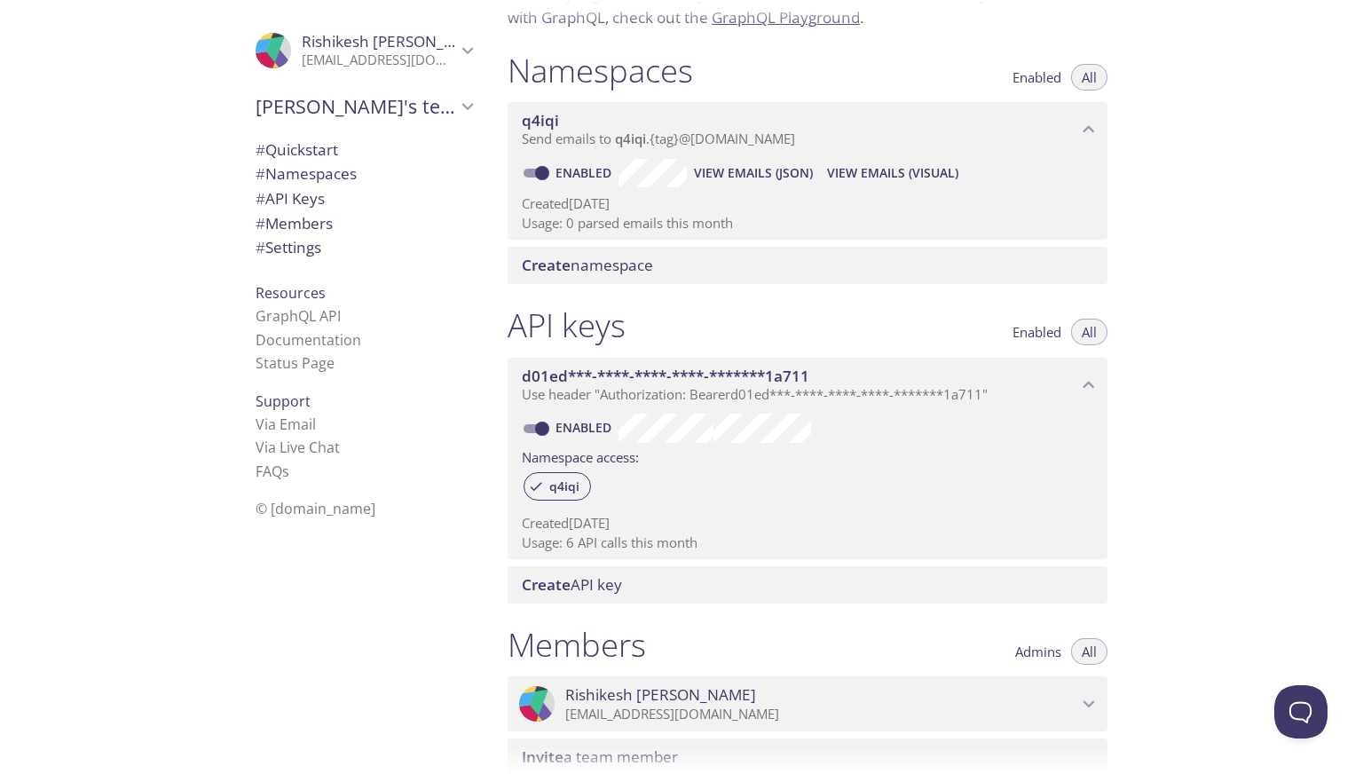
scroll to position [0, 0]
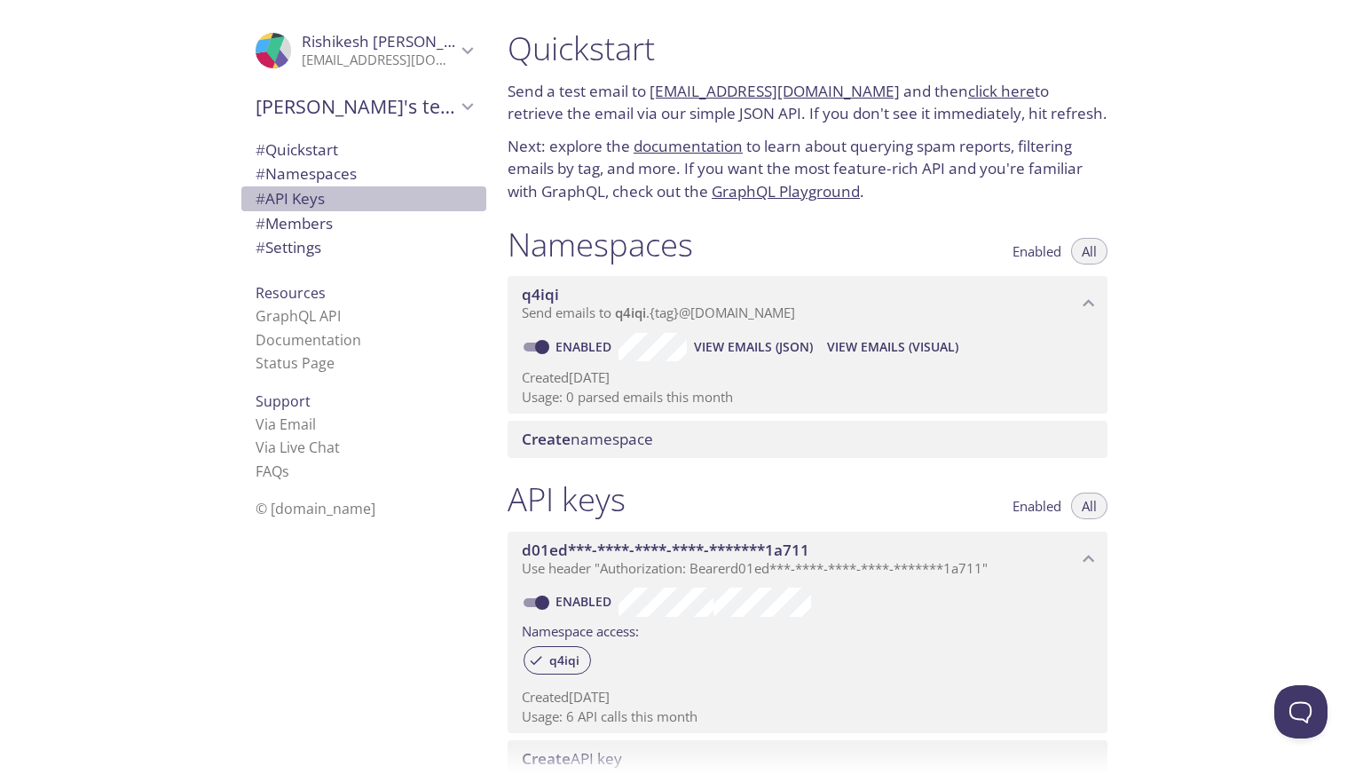
click at [341, 196] on span "# API Keys" at bounding box center [364, 198] width 217 height 23
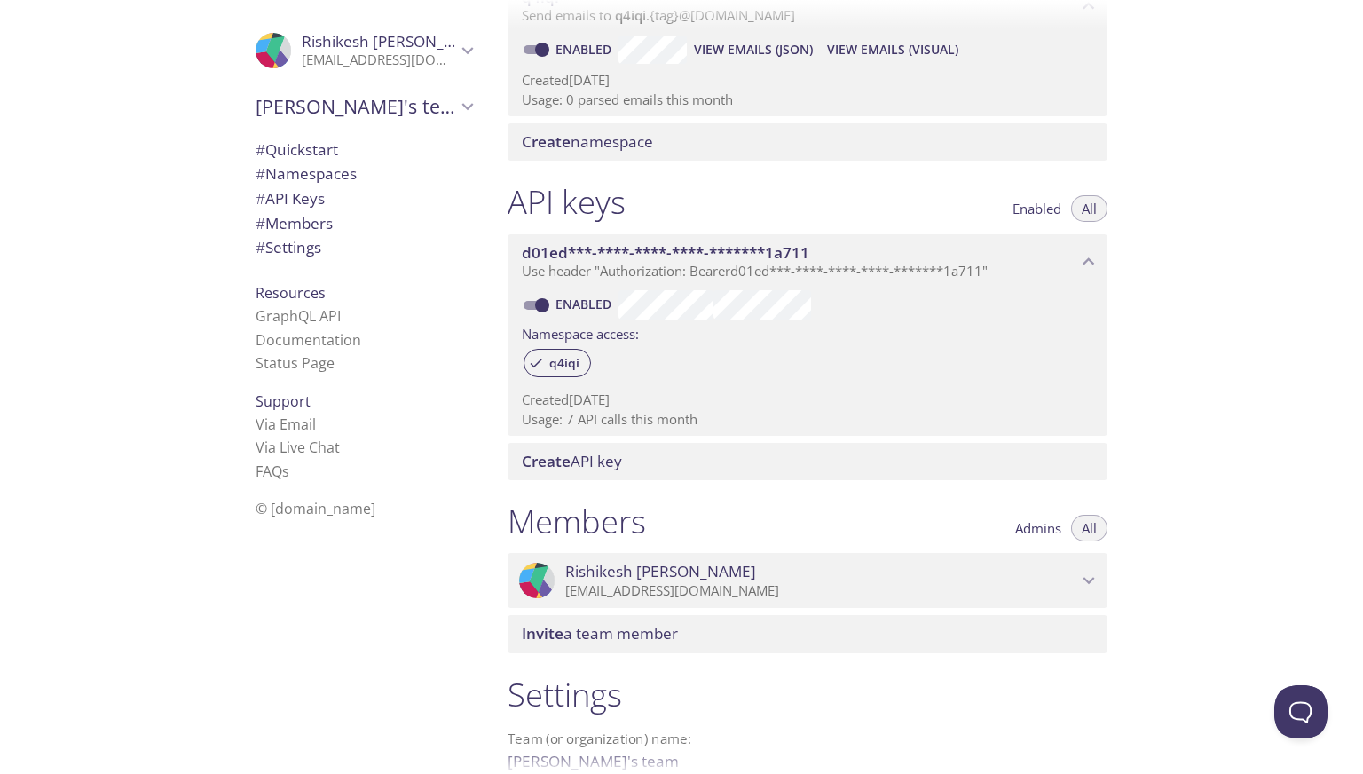
scroll to position [266, 0]
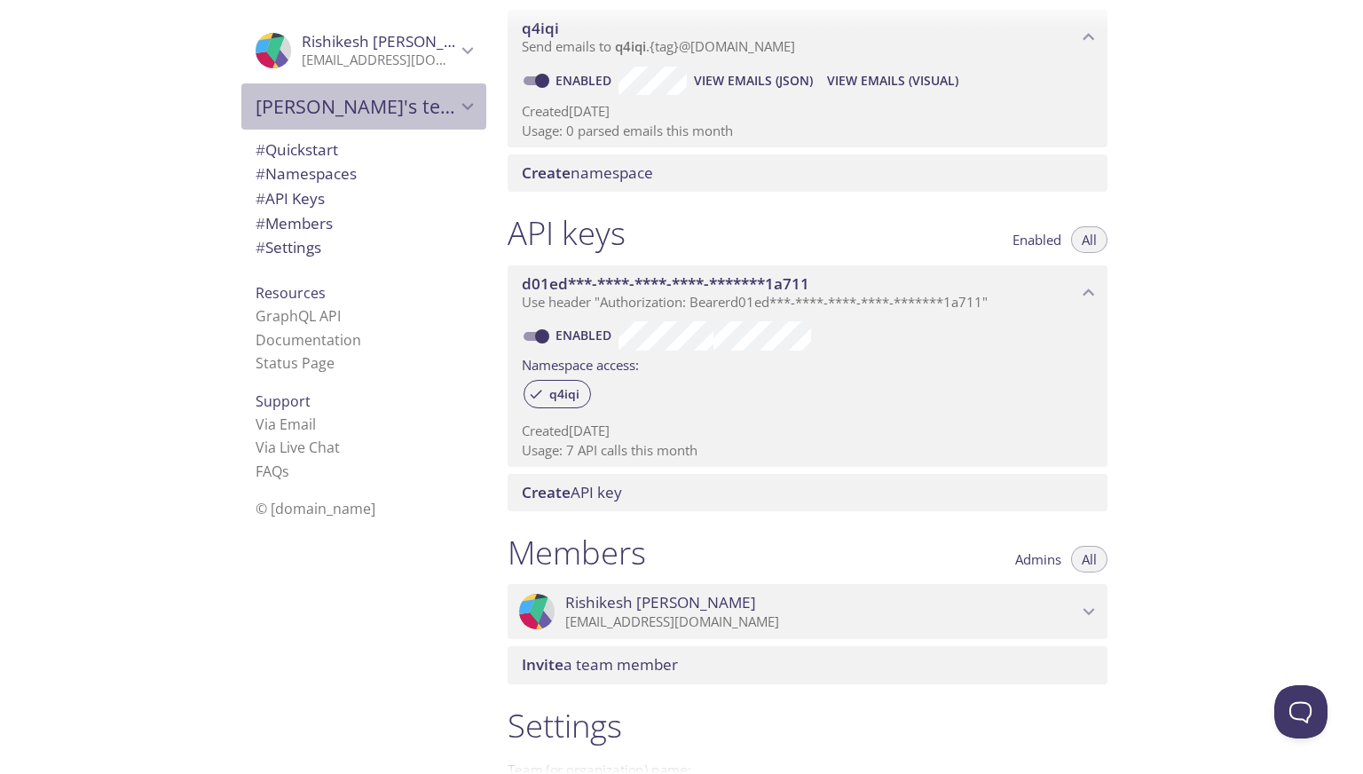
click at [356, 112] on span "[PERSON_NAME]'s team" at bounding box center [356, 106] width 201 height 25
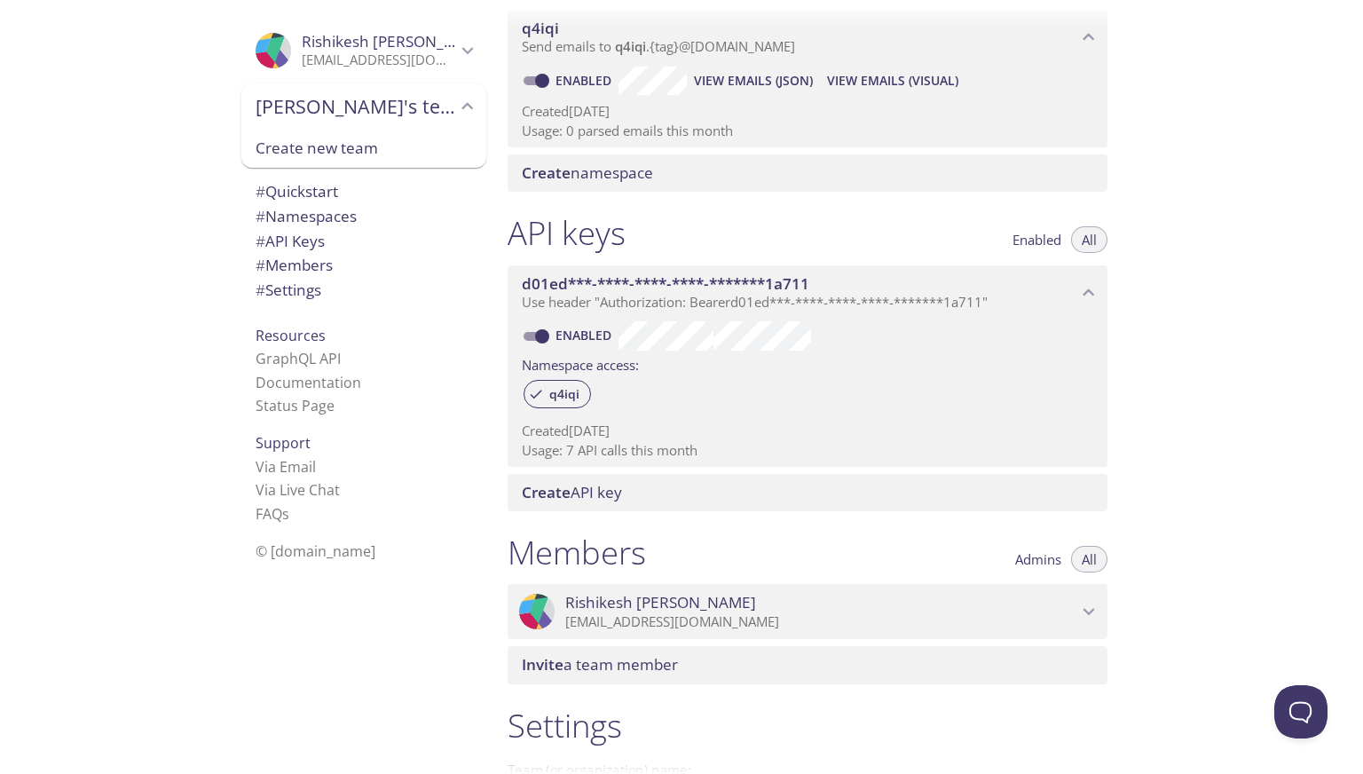
click at [356, 112] on span "[PERSON_NAME]'s team" at bounding box center [356, 106] width 201 height 25
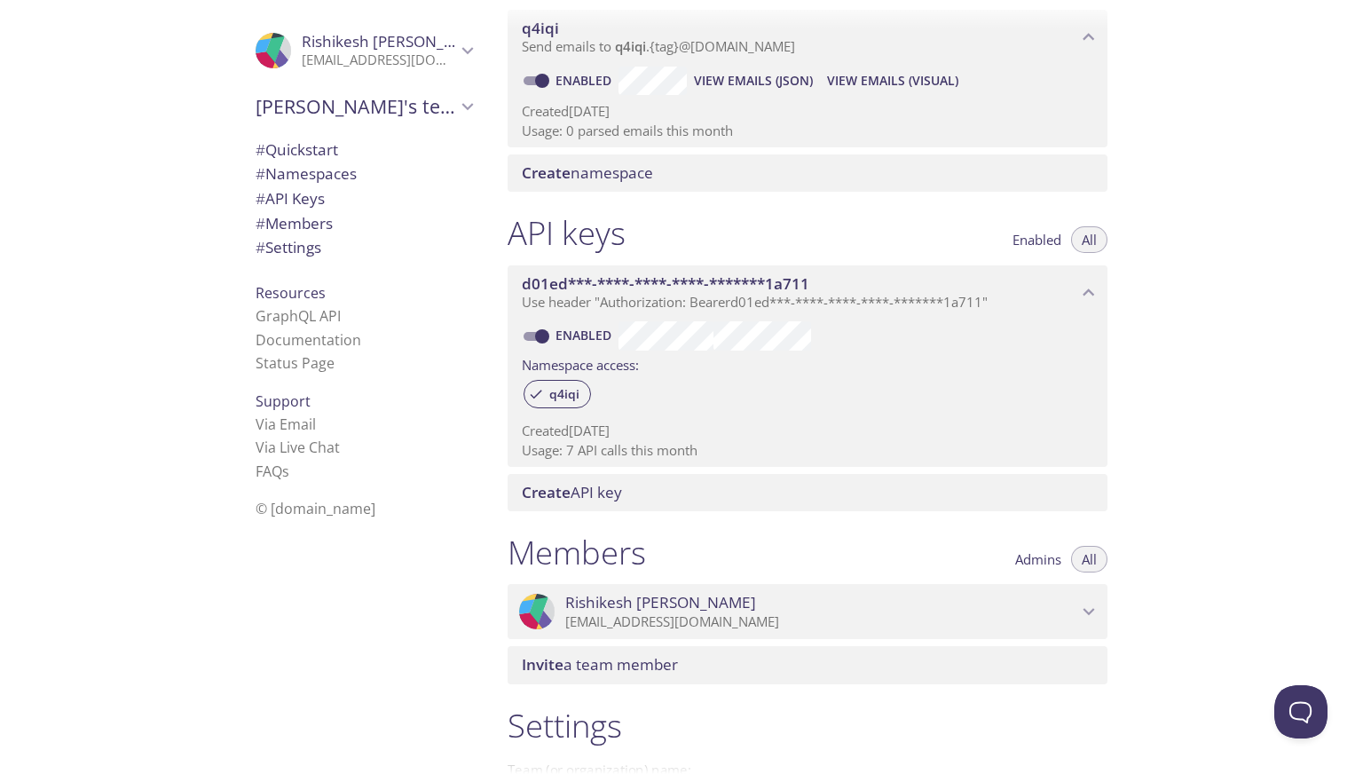
click at [376, 48] on span "Rishikesh Tomar" at bounding box center [397, 41] width 191 height 20
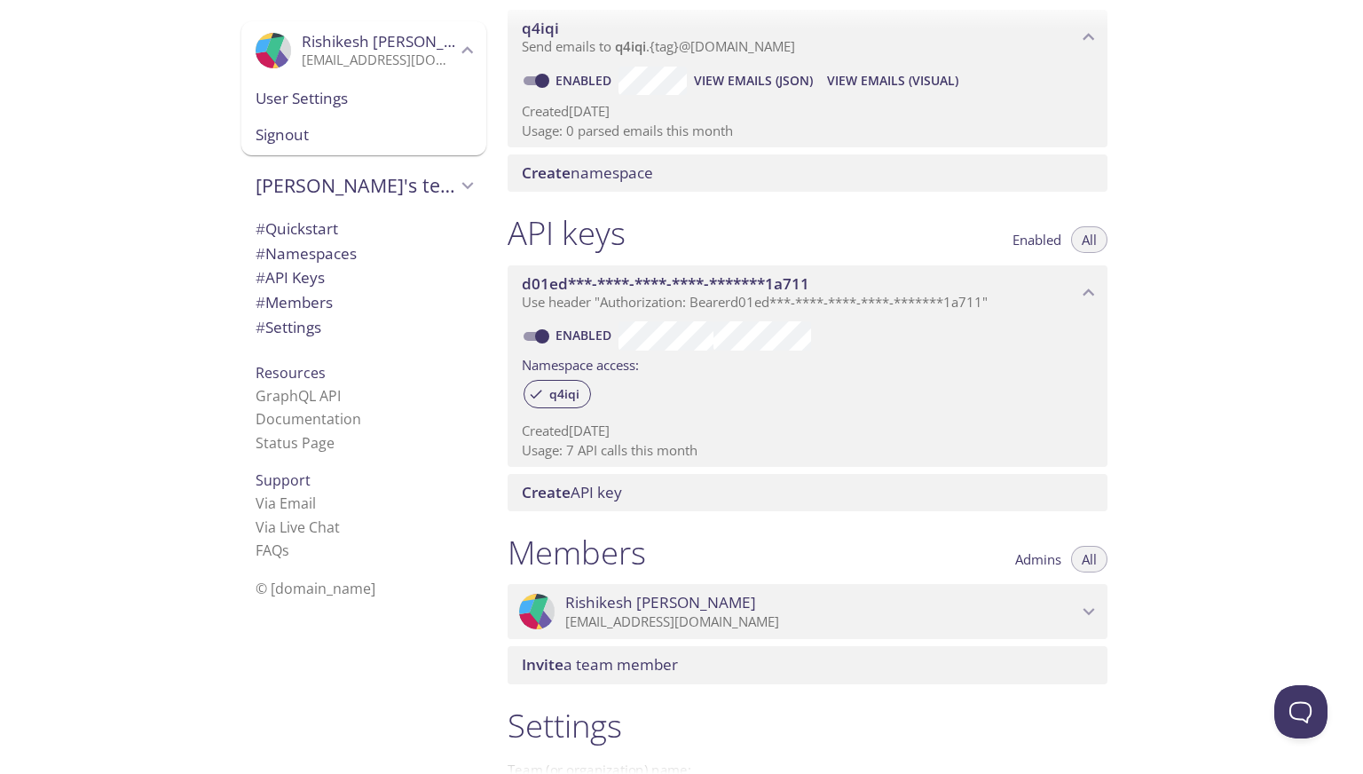
click at [1225, 296] on div "Quickstart Send a test email to q4iqi.test@inbox.testmail.app and then click he…" at bounding box center [929, 387] width 870 height 774
click at [1189, 261] on div "Quickstart Send a test email to q4iqi.test@inbox.testmail.app and then click he…" at bounding box center [929, 387] width 870 height 774
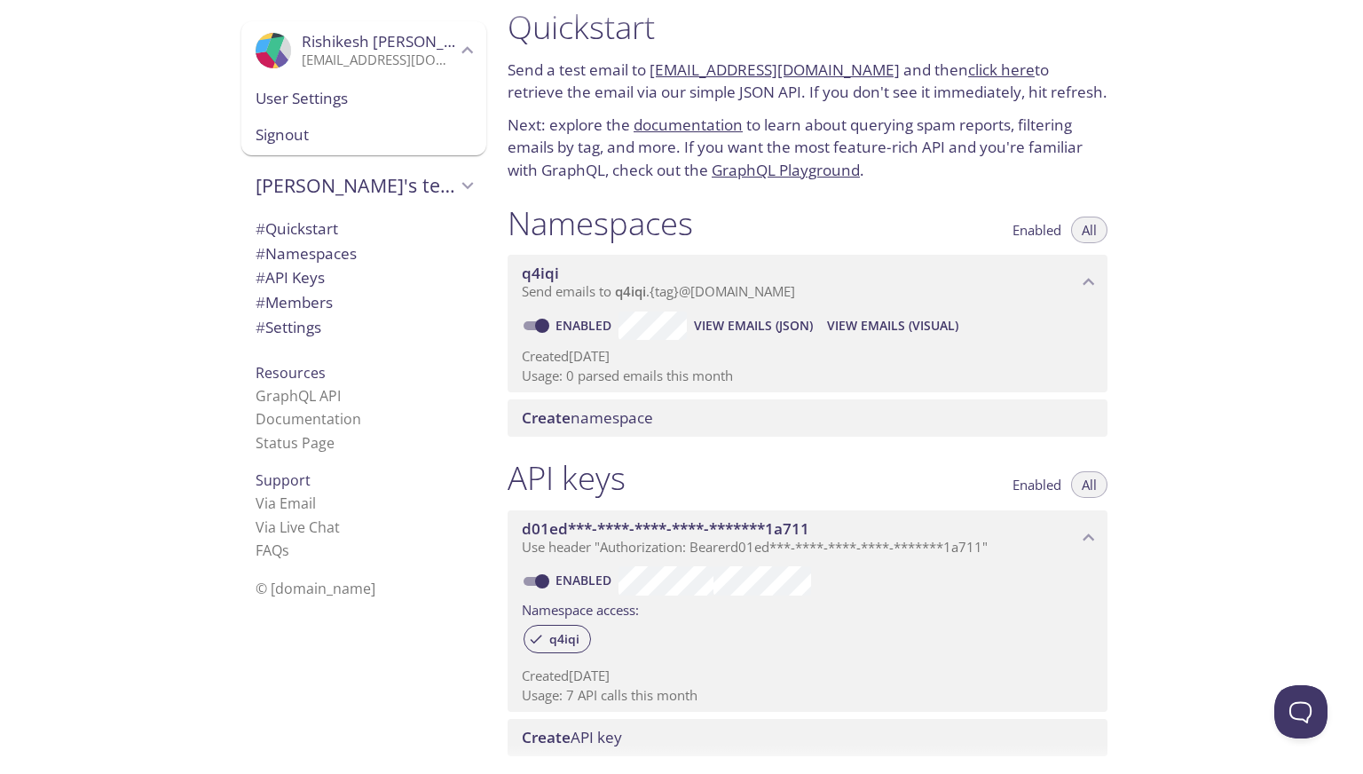
scroll to position [0, 0]
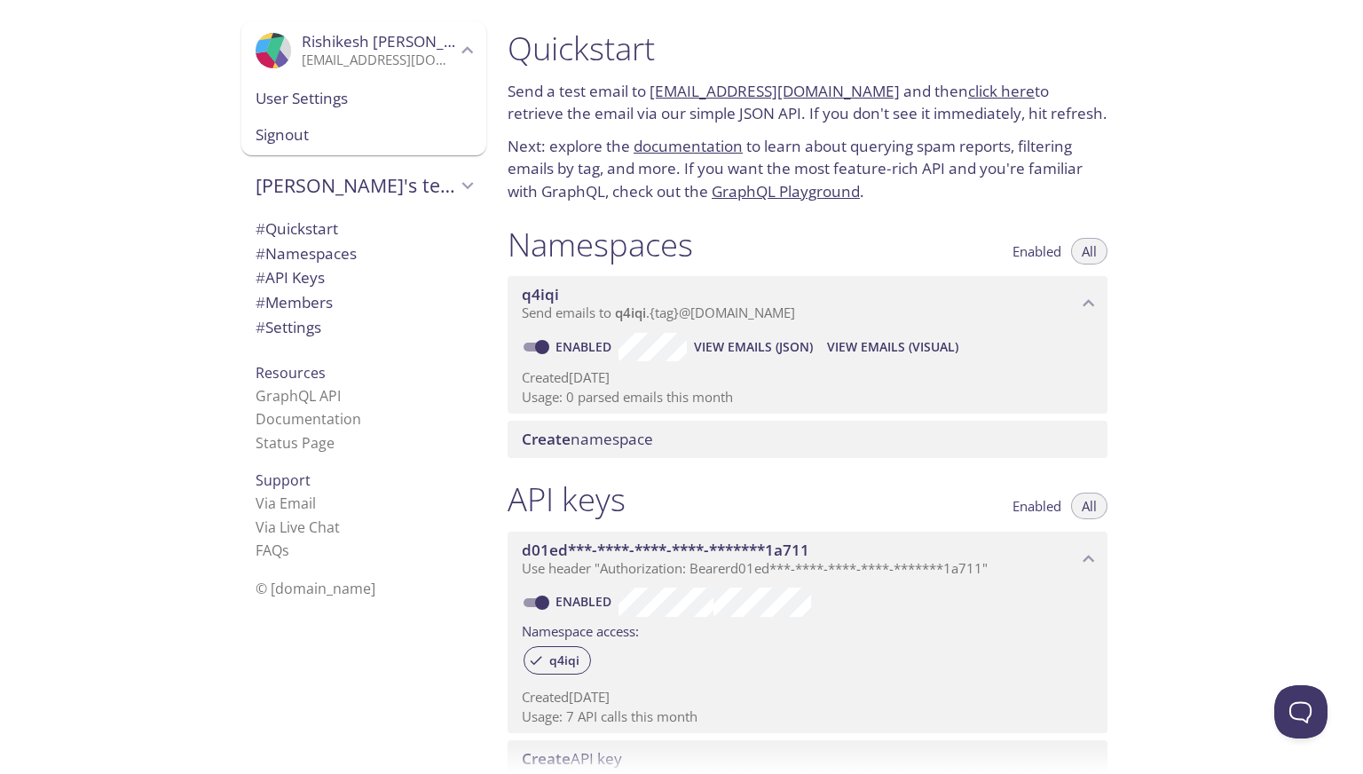
click at [312, 281] on span "# API Keys" at bounding box center [290, 277] width 69 height 20
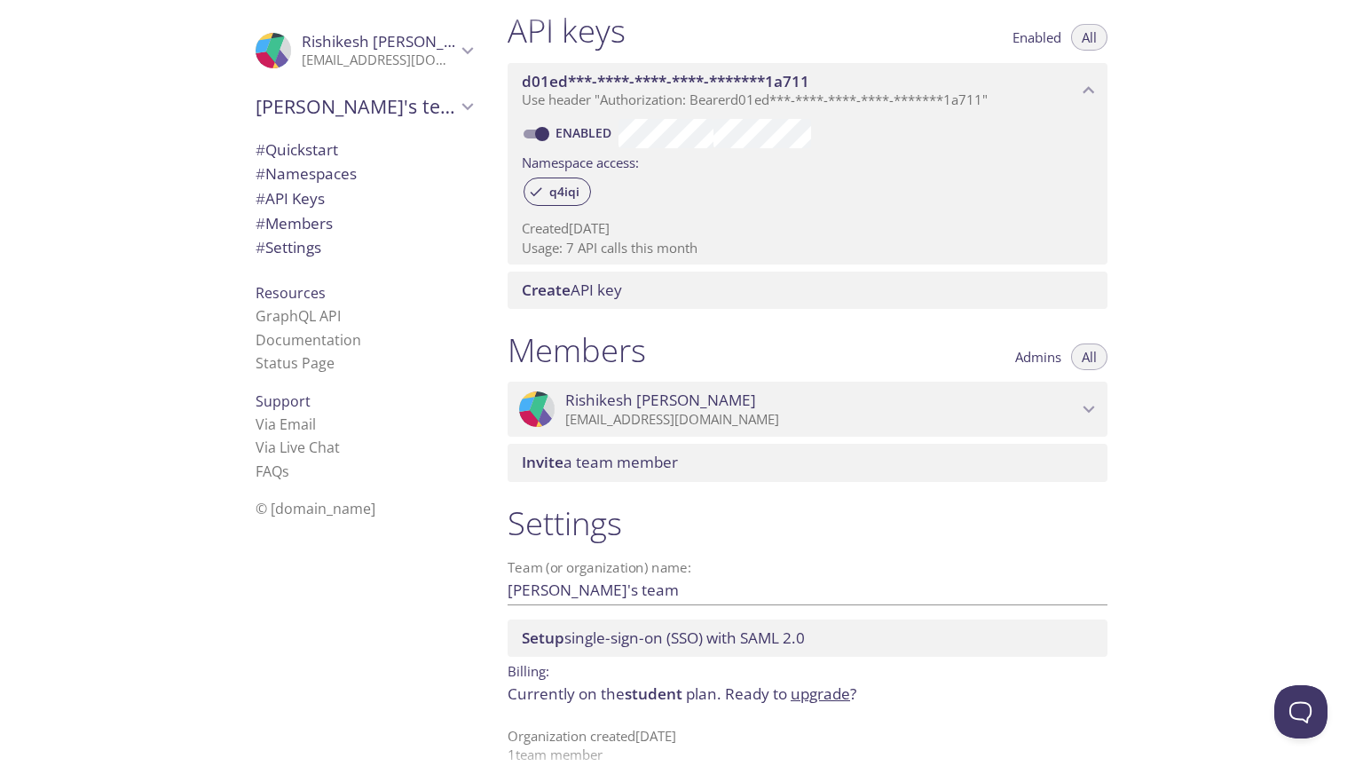
scroll to position [479, 0]
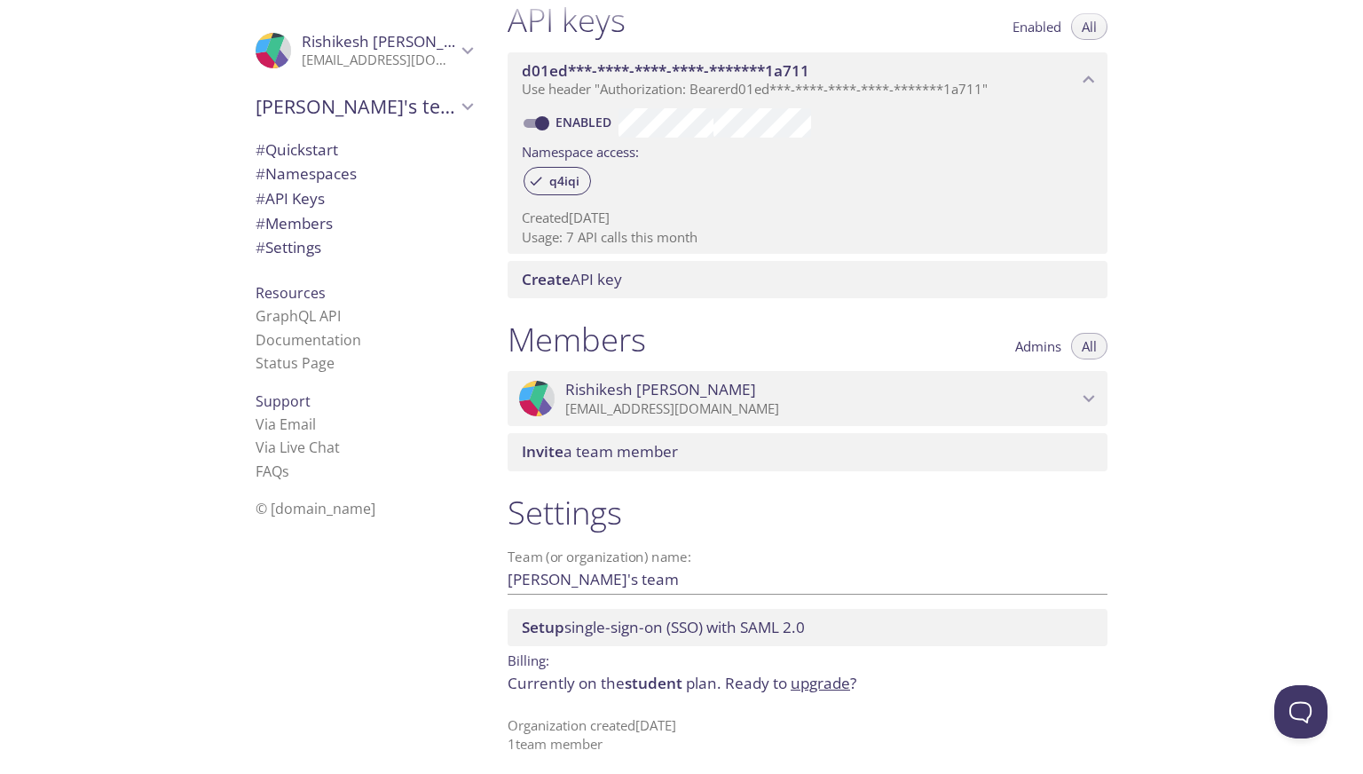
click at [320, 228] on span "# Members" at bounding box center [294, 223] width 77 height 20
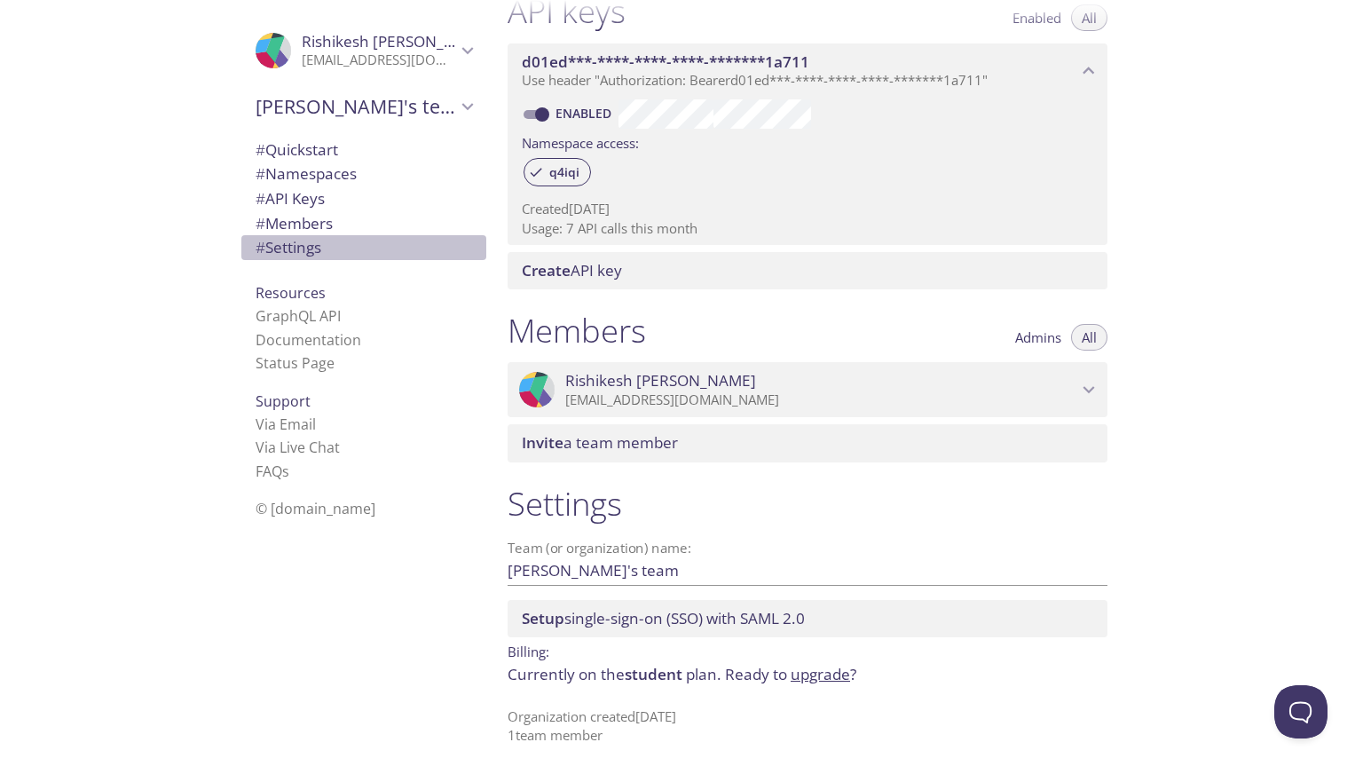
click at [320, 235] on div "# Settings" at bounding box center [363, 247] width 245 height 25
click at [299, 167] on span "# Namespaces" at bounding box center [306, 173] width 101 height 20
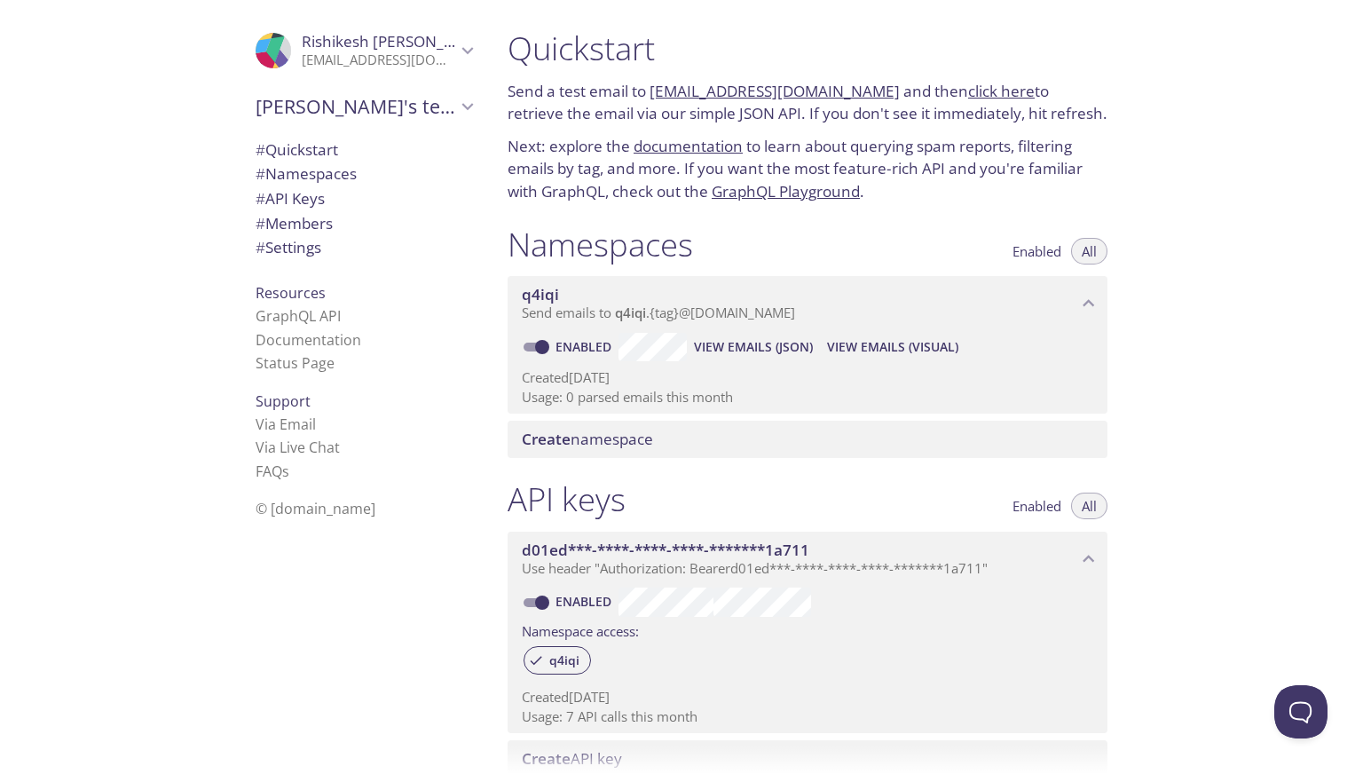
click at [778, 197] on link "GraphQL Playground" at bounding box center [786, 191] width 148 height 20
click at [968, 90] on link "click here" at bounding box center [1001, 91] width 67 height 20
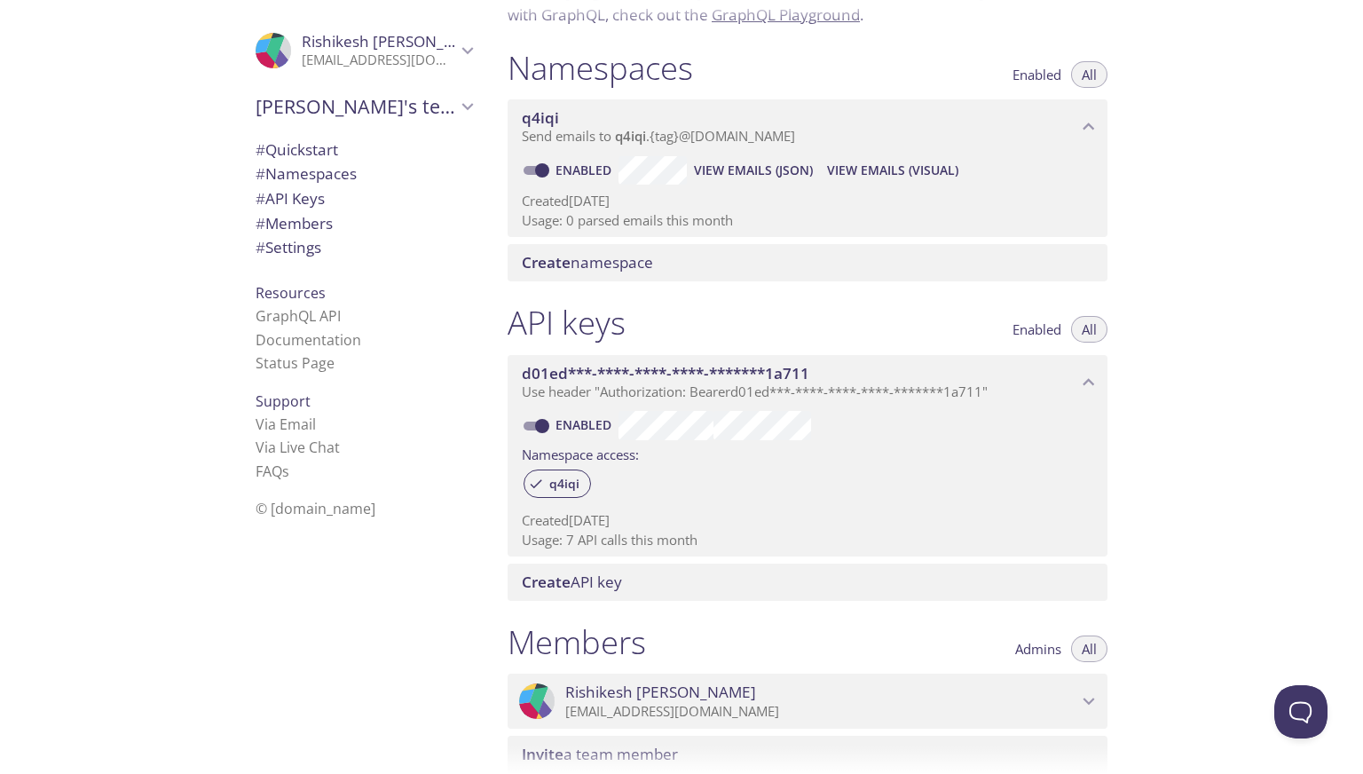
scroll to position [178, 0]
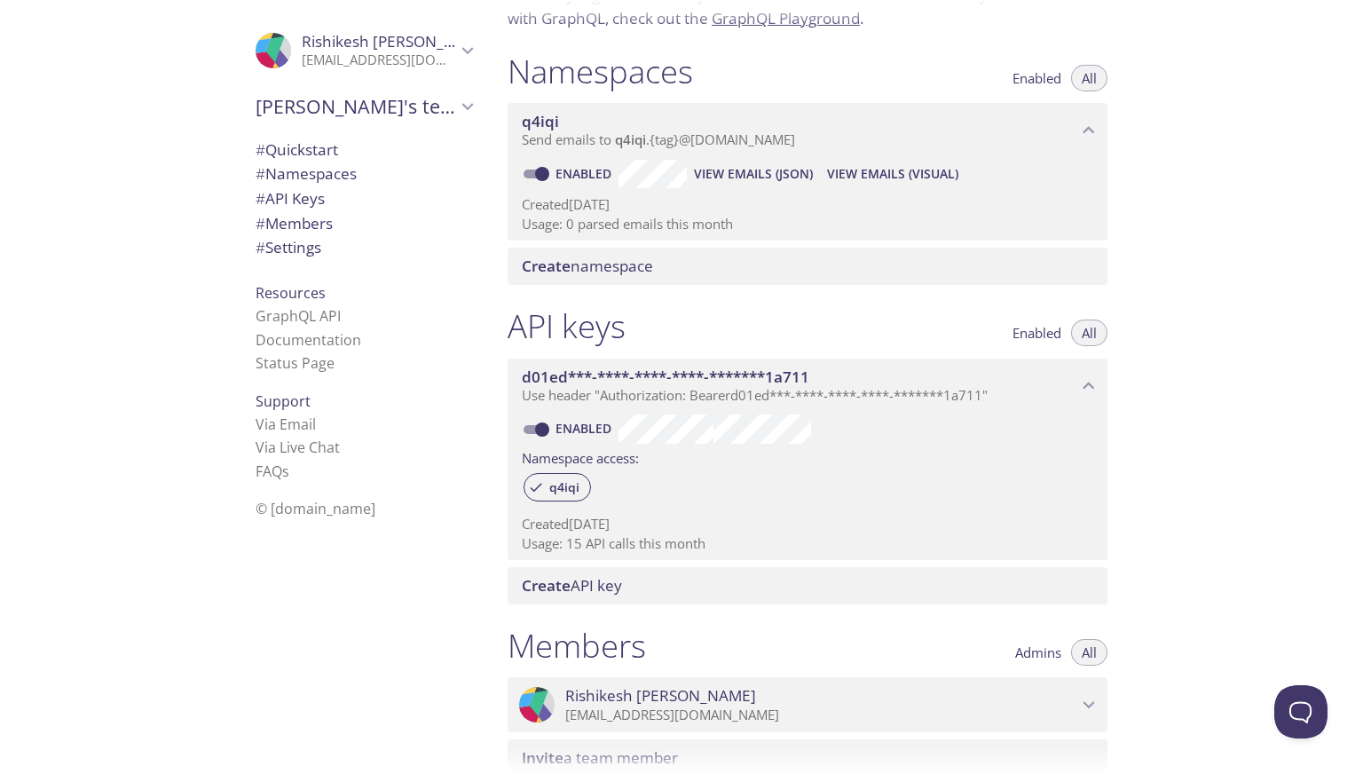
scroll to position [178, 0]
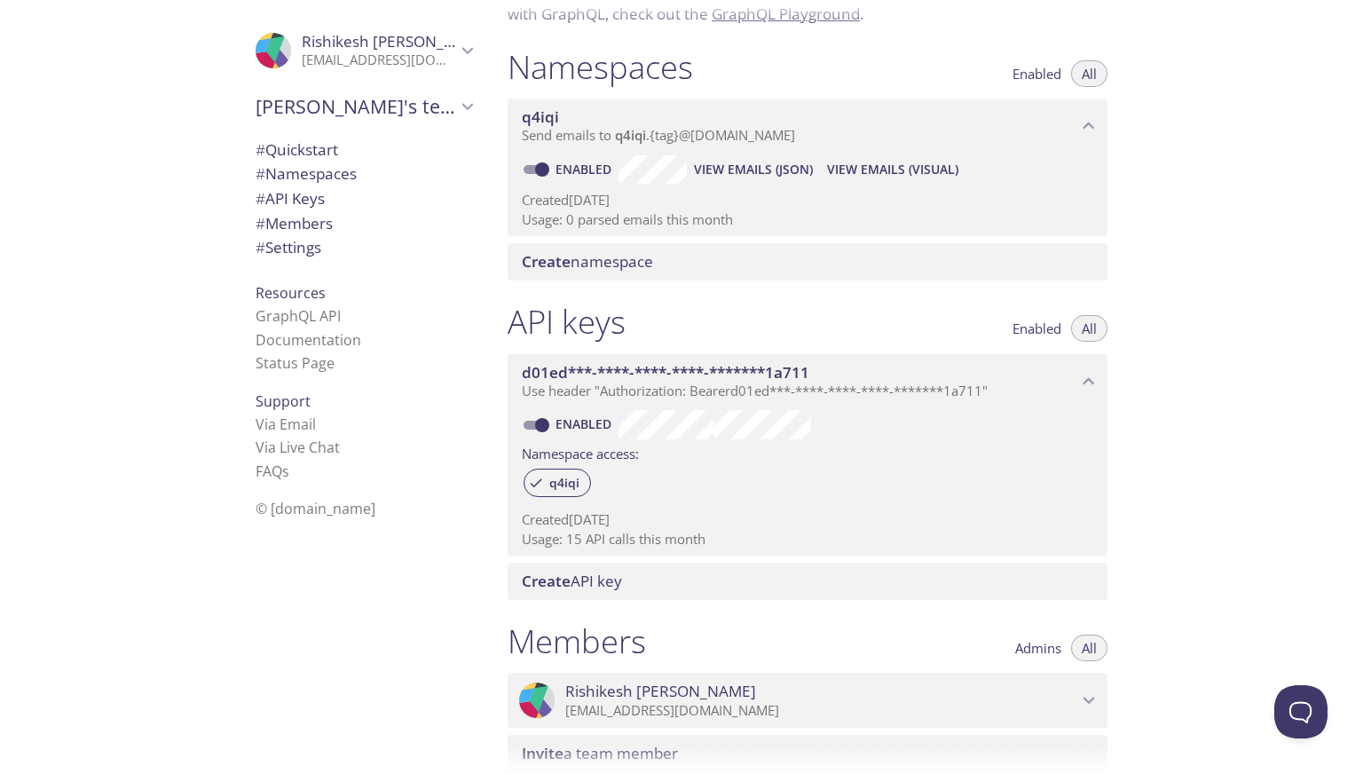
click at [628, 548] on p "Usage: 15 API calls this month" at bounding box center [808, 539] width 572 height 19
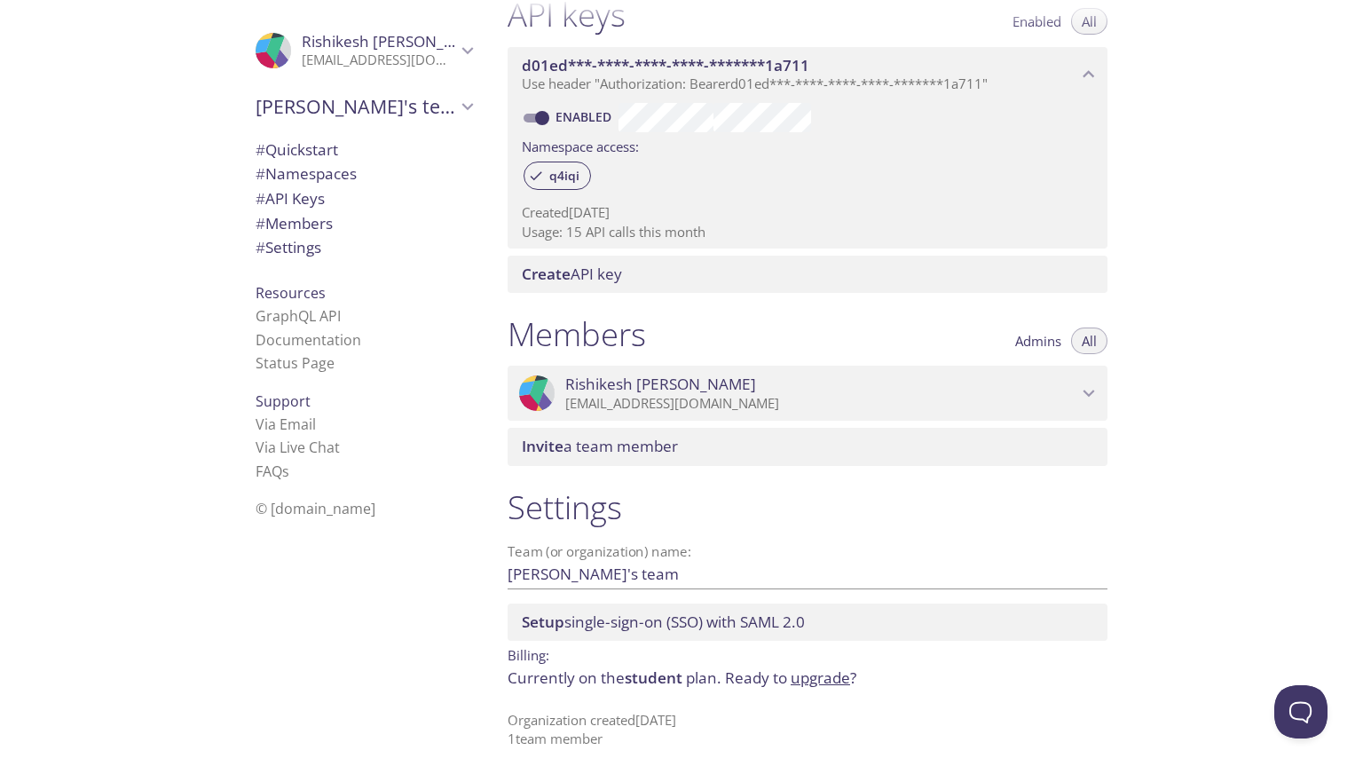
scroll to position [488, 0]
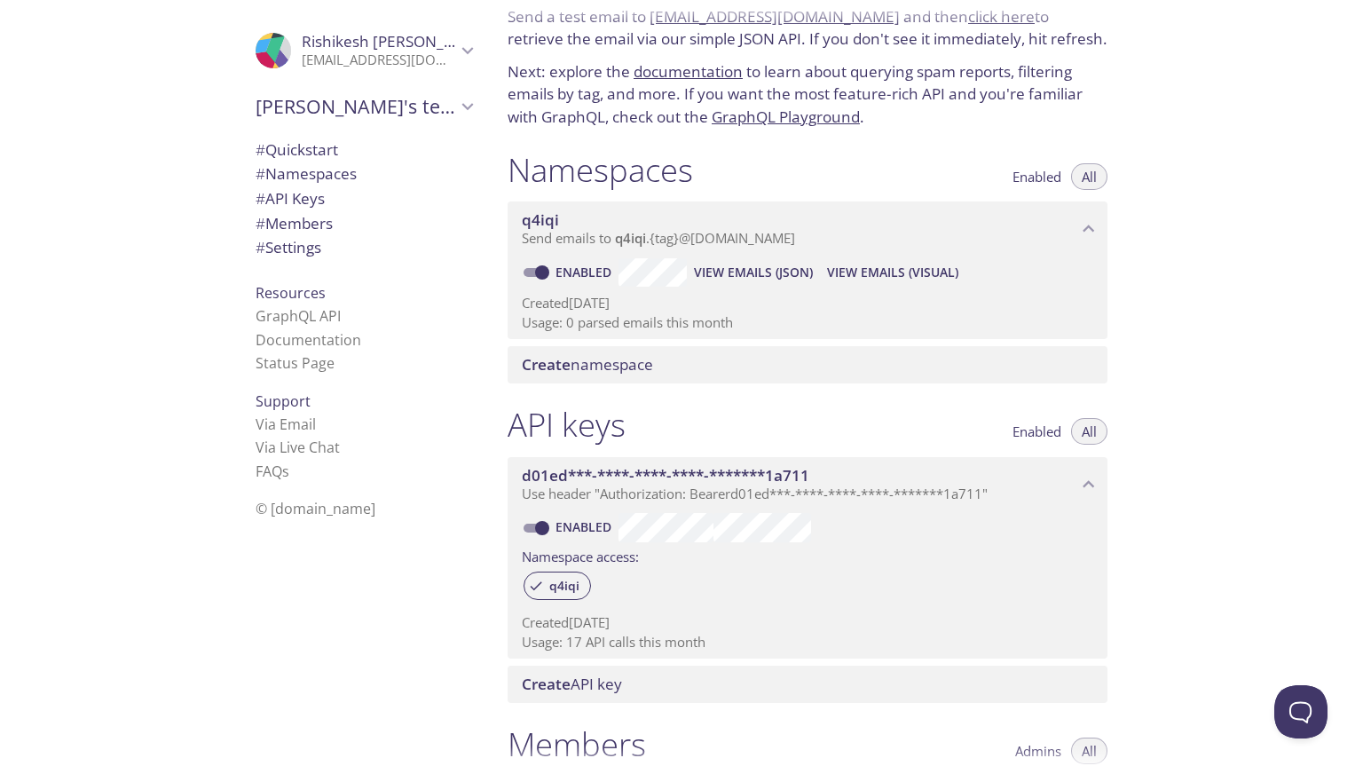
scroll to position [178, 0]
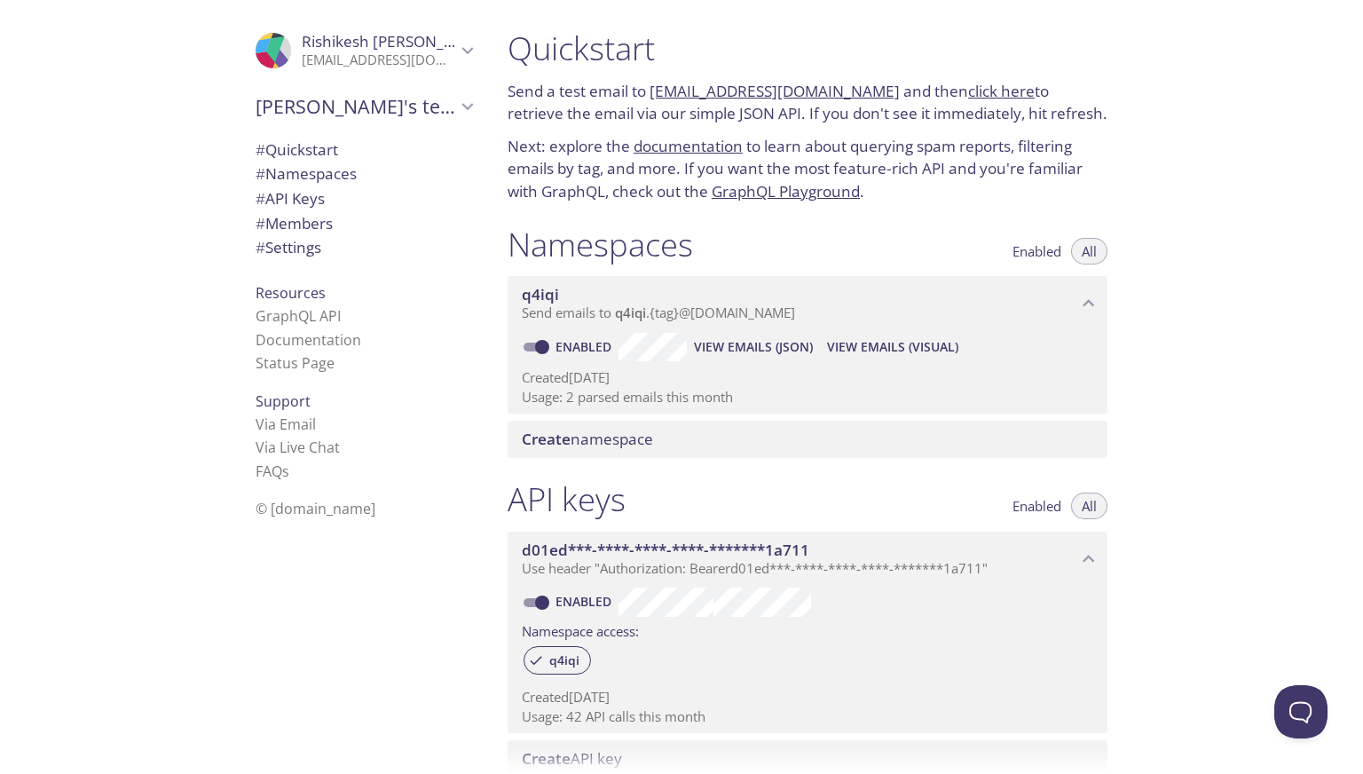
click at [975, 89] on link "click here" at bounding box center [1001, 91] width 67 height 20
click at [740, 454] on div "Create namespace" at bounding box center [808, 439] width 600 height 37
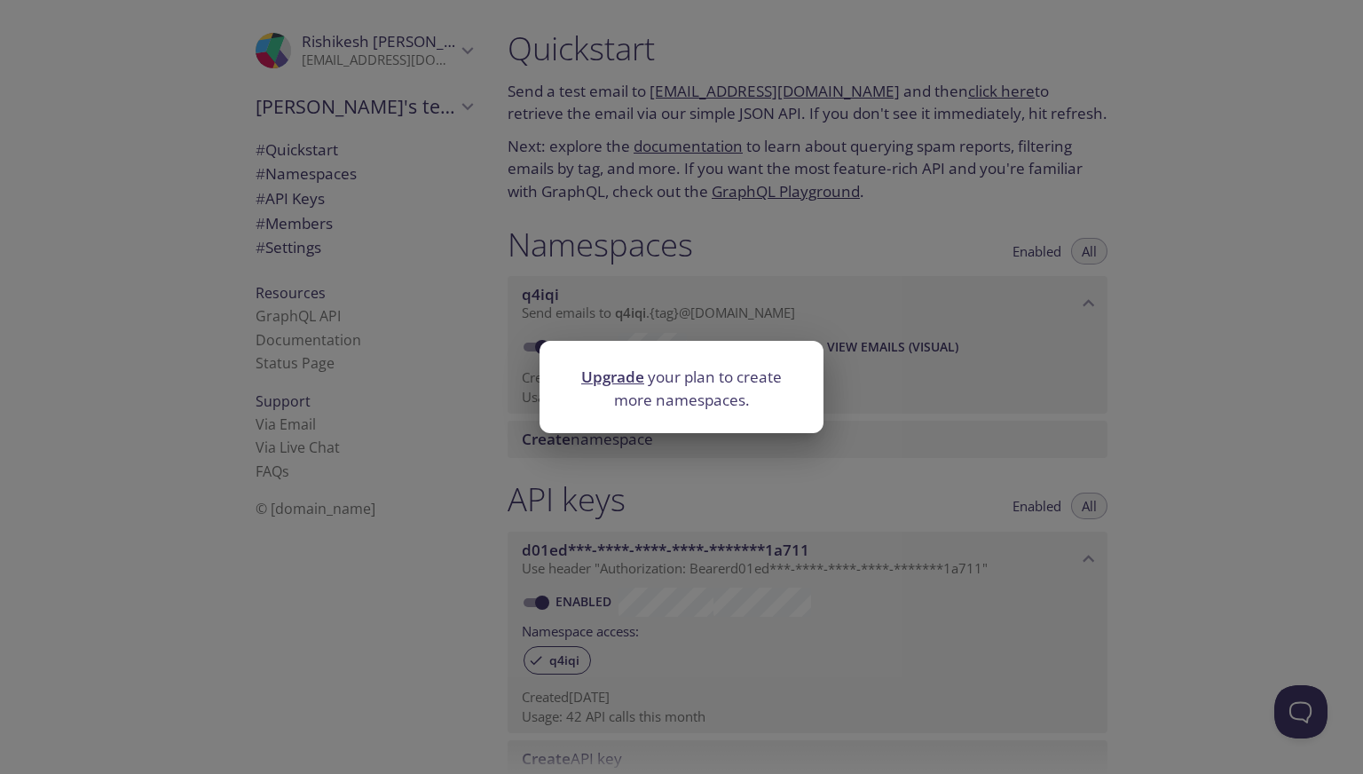
click at [887, 458] on div "Upgrade your plan to create more namespaces." at bounding box center [681, 387] width 1363 height 774
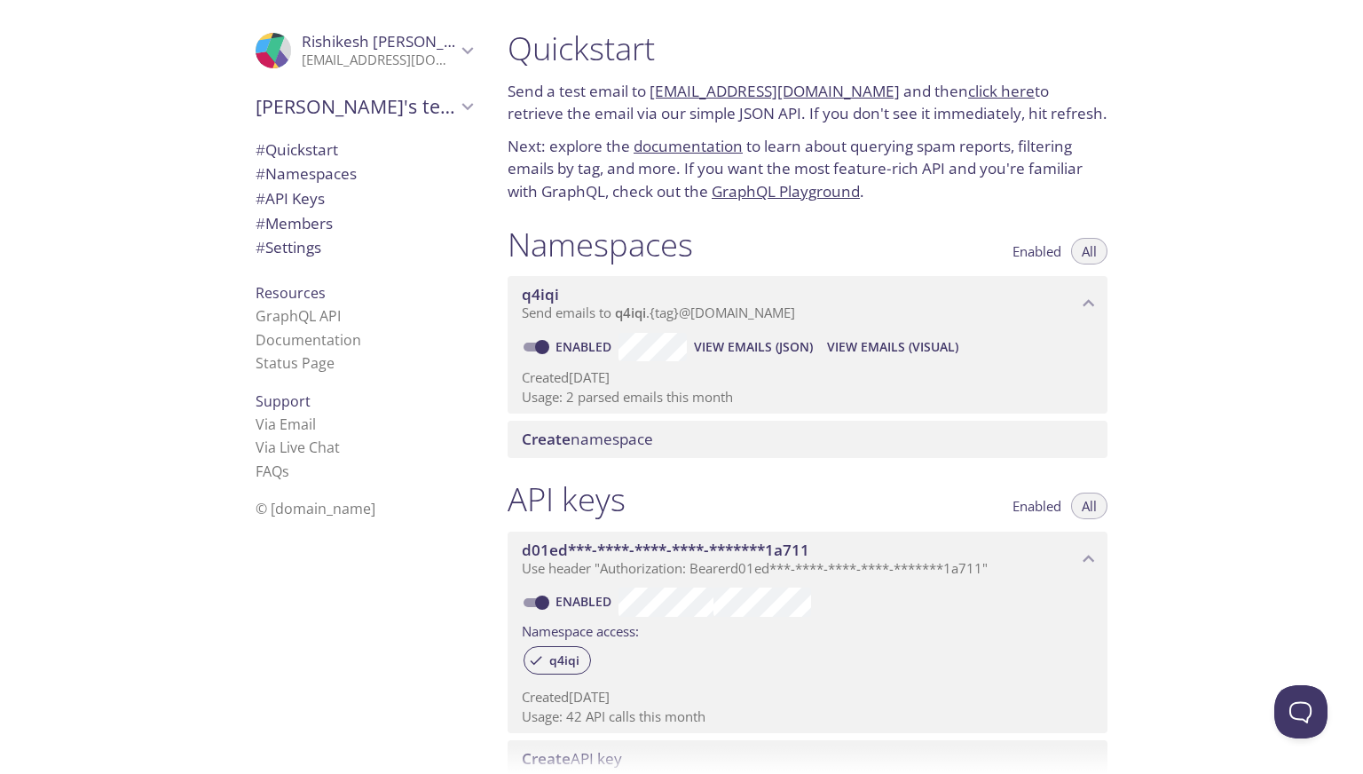
click at [968, 91] on link "click here" at bounding box center [1001, 91] width 67 height 20
click at [800, 196] on link "GraphQL Playground" at bounding box center [786, 191] width 148 height 20
click at [968, 96] on link "click here" at bounding box center [1001, 91] width 67 height 20
click at [992, 103] on p "Send a test email to q4iqi.test@inbox.testmail.app and then click here to retri…" at bounding box center [808, 102] width 600 height 45
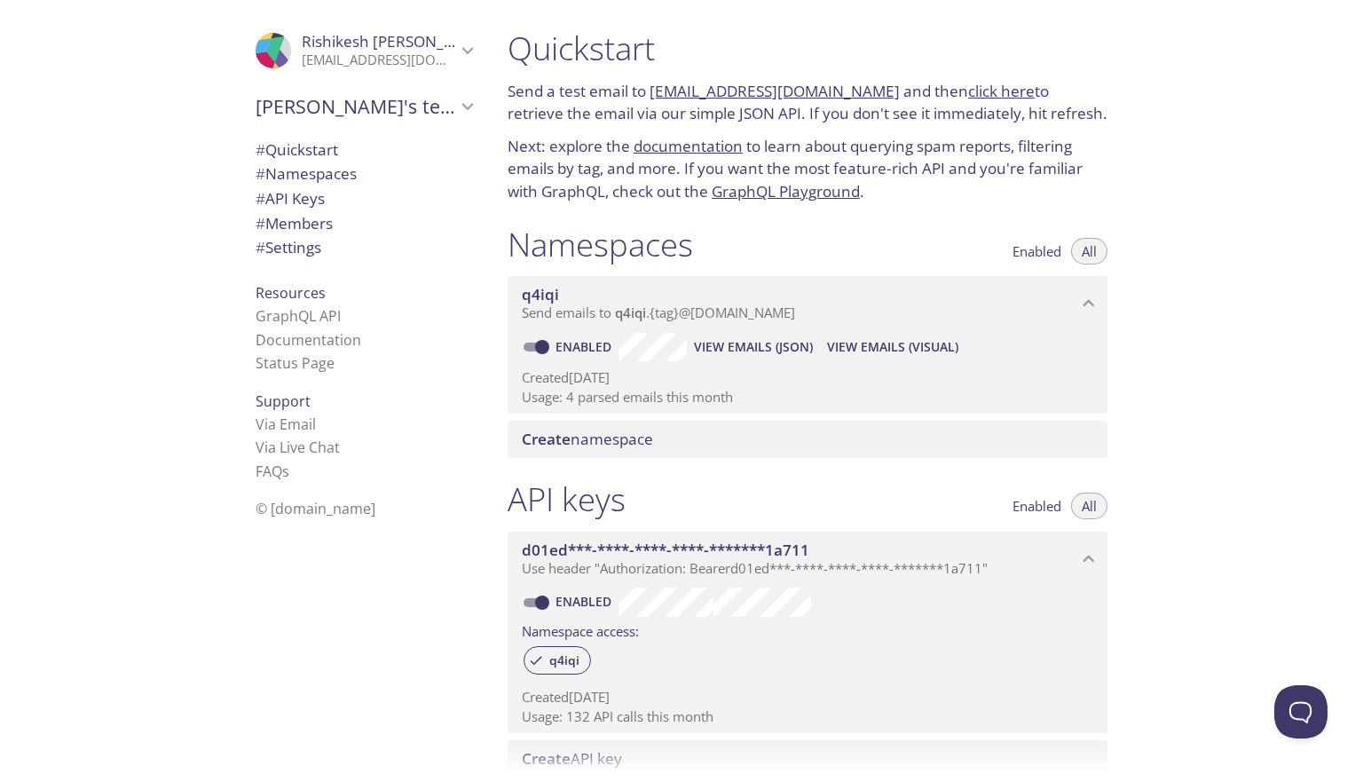
click at [983, 87] on link "click here" at bounding box center [1001, 91] width 67 height 20
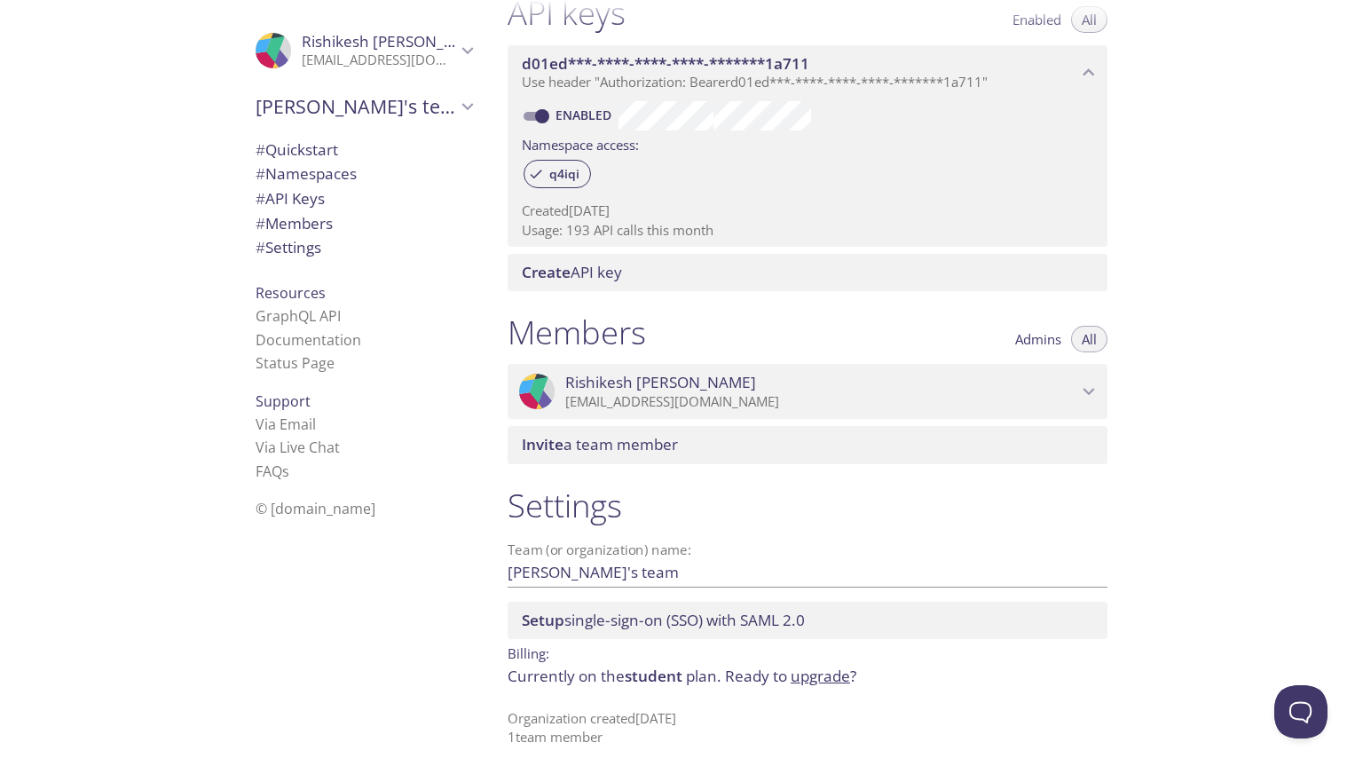
scroll to position [488, 0]
